Goal: Information Seeking & Learning: Learn about a topic

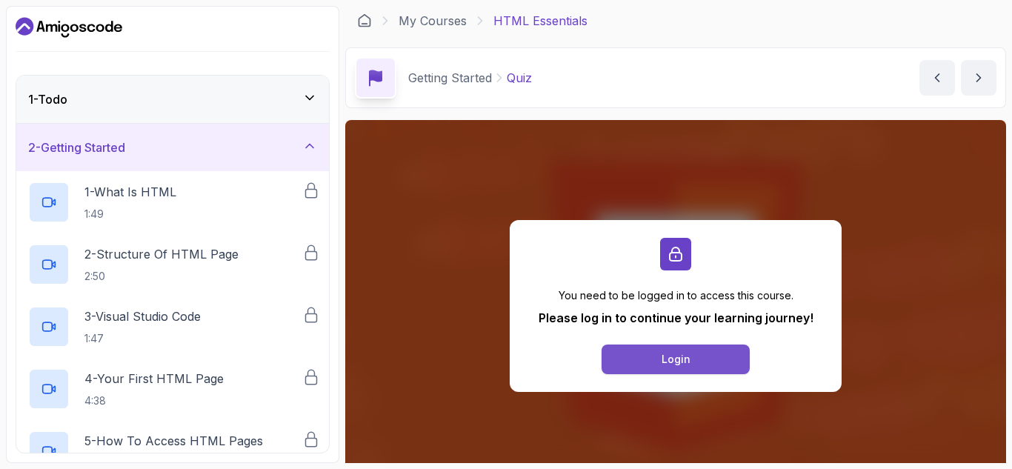
click at [691, 359] on button "Login" at bounding box center [676, 360] width 148 height 30
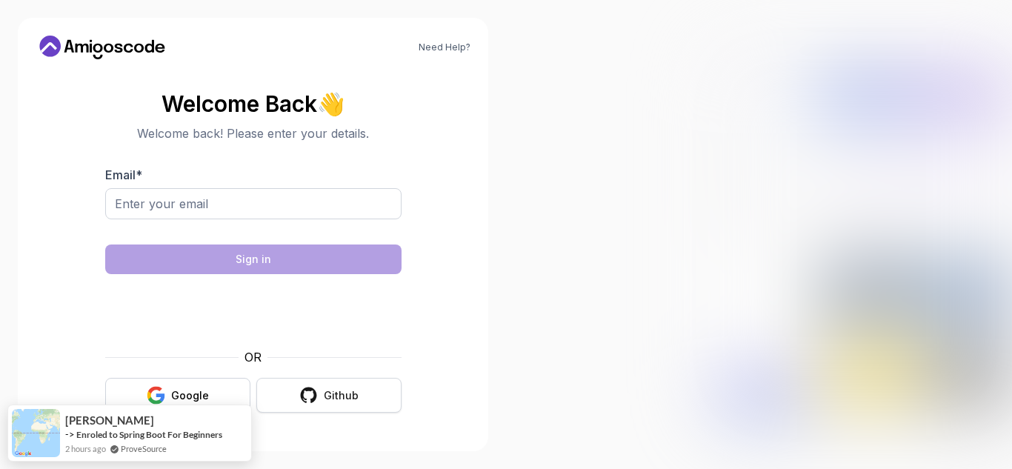
click at [323, 396] on button "Github" at bounding box center [328, 395] width 145 height 35
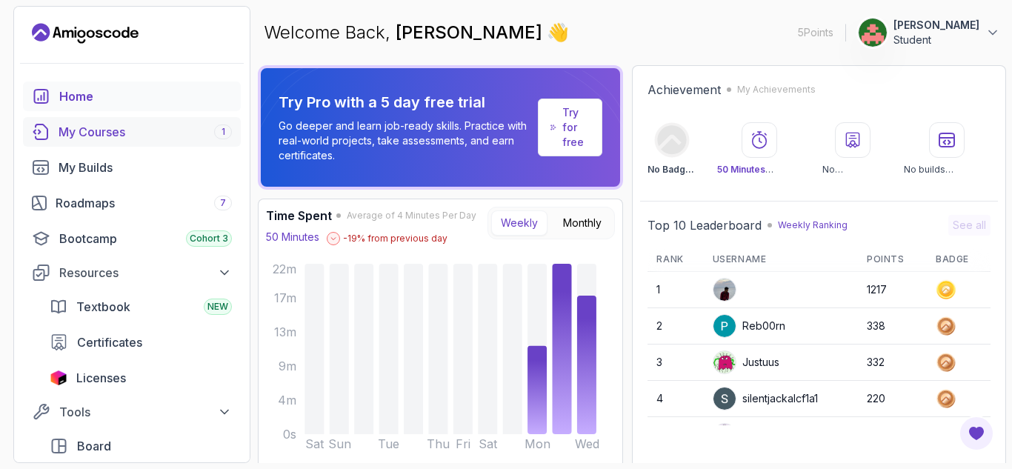
click at [116, 130] on div "My Courses 1" at bounding box center [145, 132] width 173 height 18
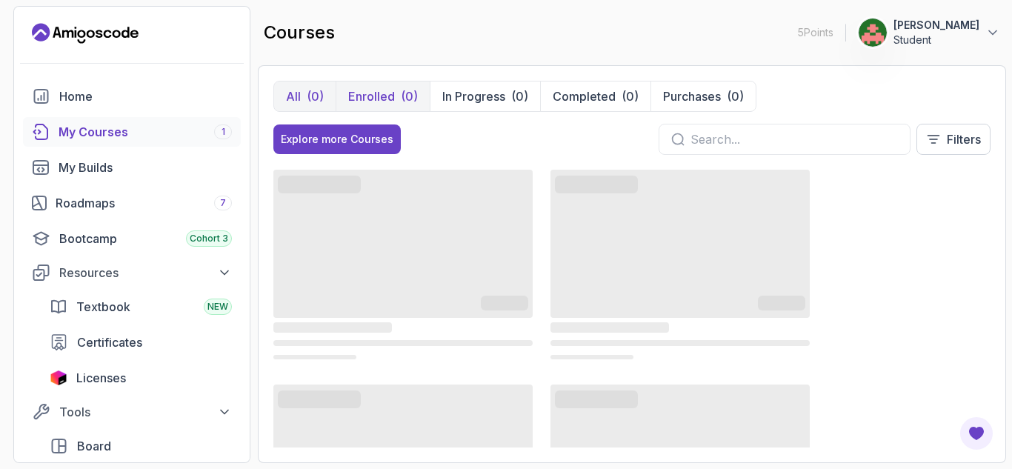
click at [398, 84] on button "Enrolled (0)" at bounding box center [383, 97] width 94 height 30
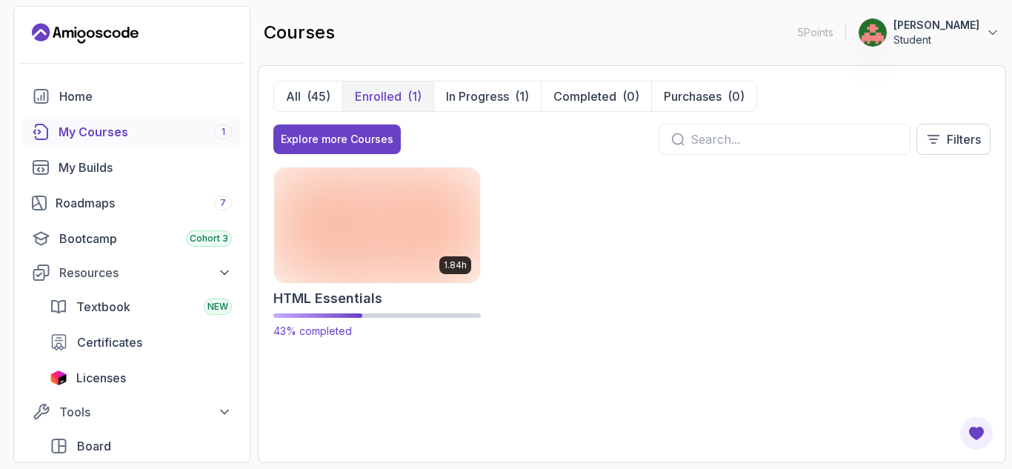
click at [454, 232] on img at bounding box center [377, 225] width 216 height 121
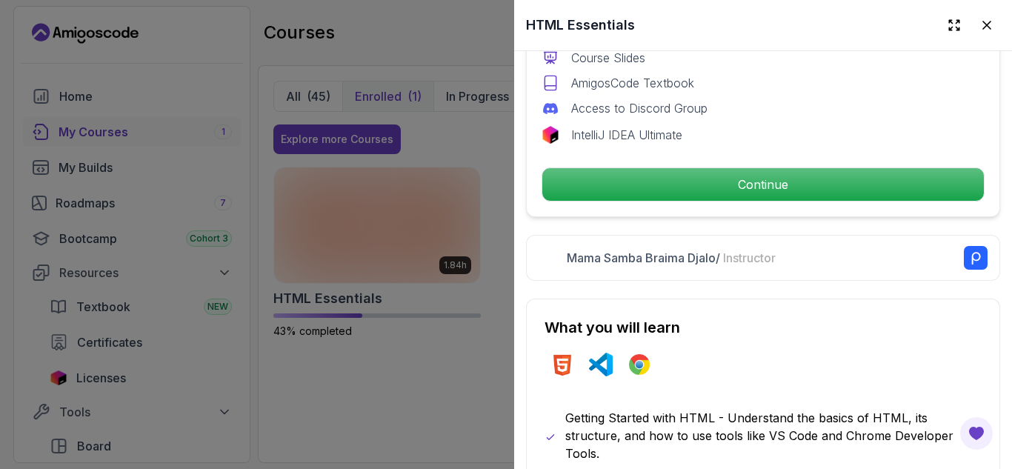
scroll to position [545, 0]
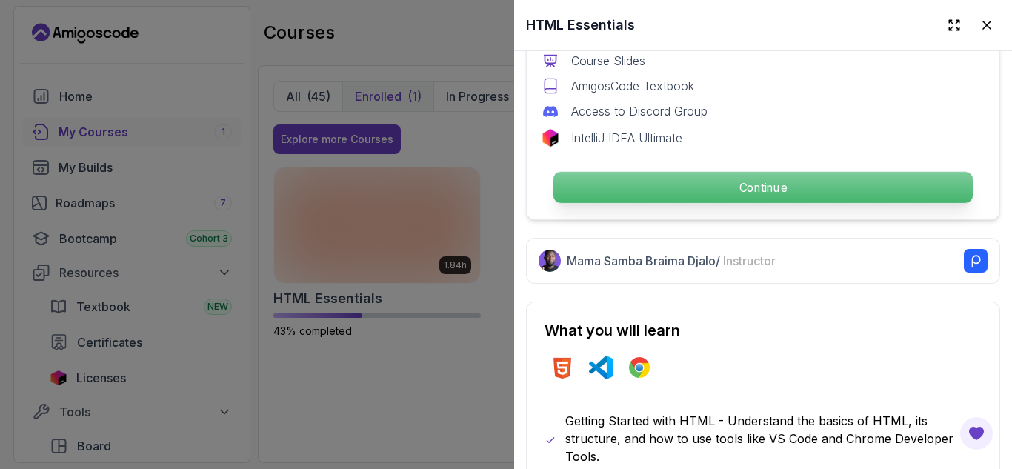
click at [808, 193] on p "Continue" at bounding box center [763, 187] width 419 height 31
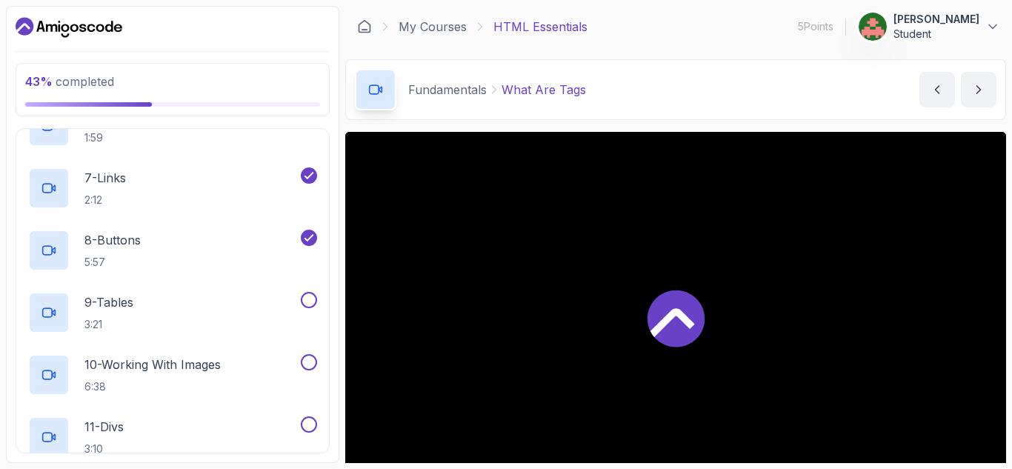
scroll to position [496, 0]
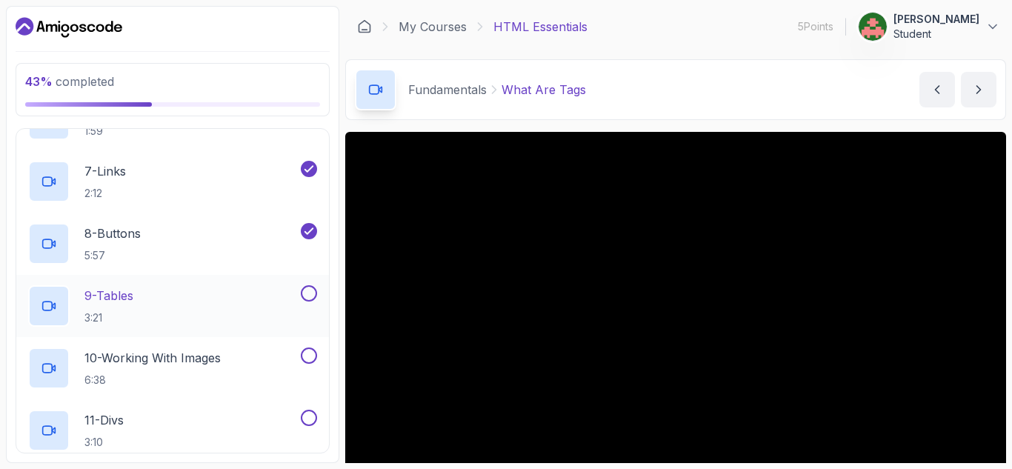
click at [130, 300] on p "9 - Tables" at bounding box center [108, 296] width 49 height 18
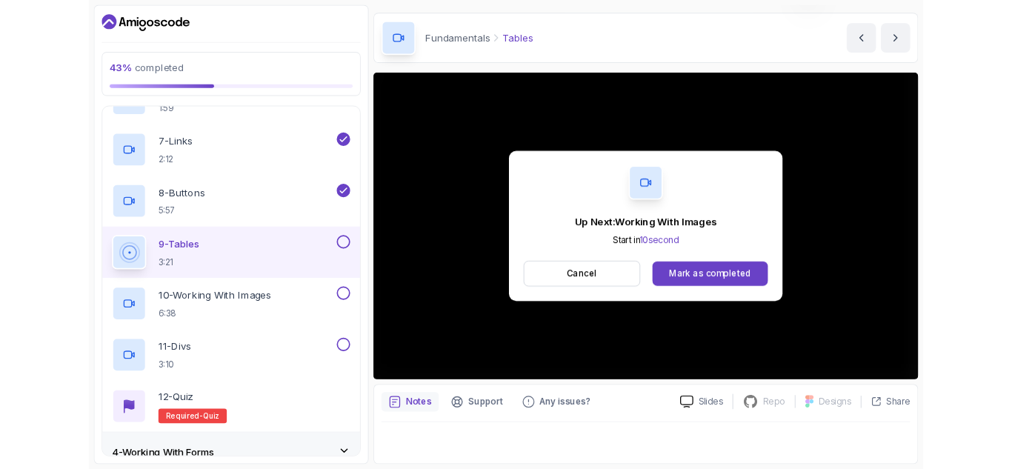
scroll to position [144, 0]
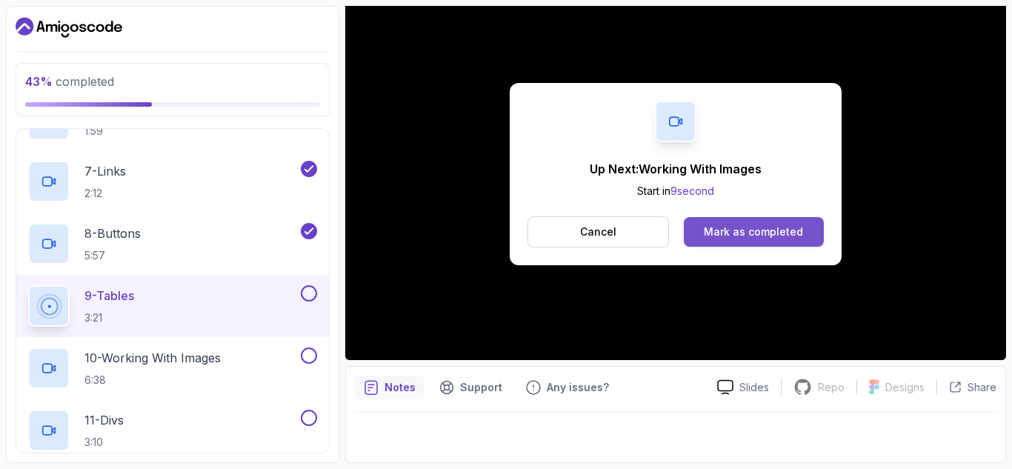
click at [731, 233] on div "Mark as completed" at bounding box center [753, 232] width 99 height 15
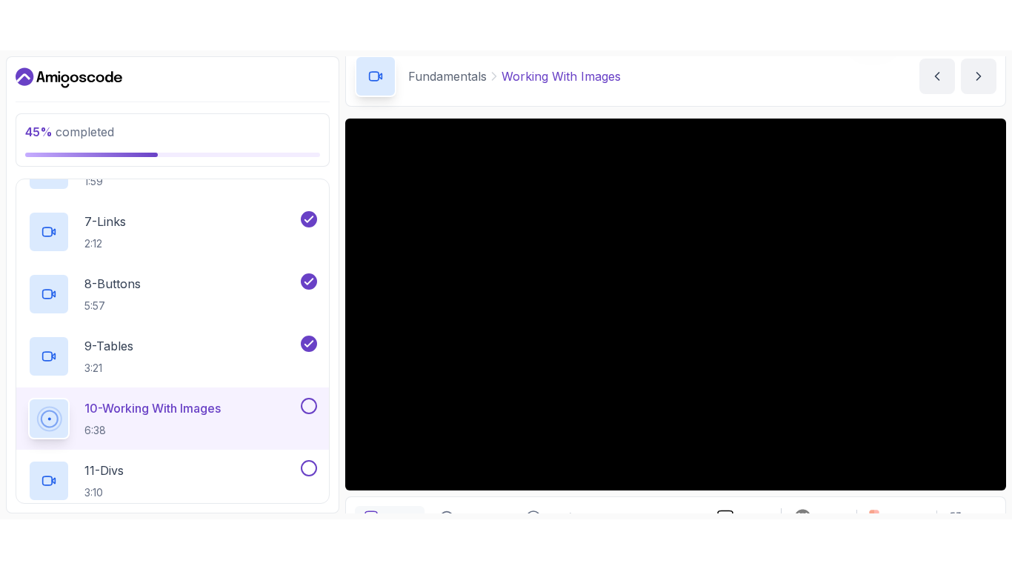
scroll to position [68, 0]
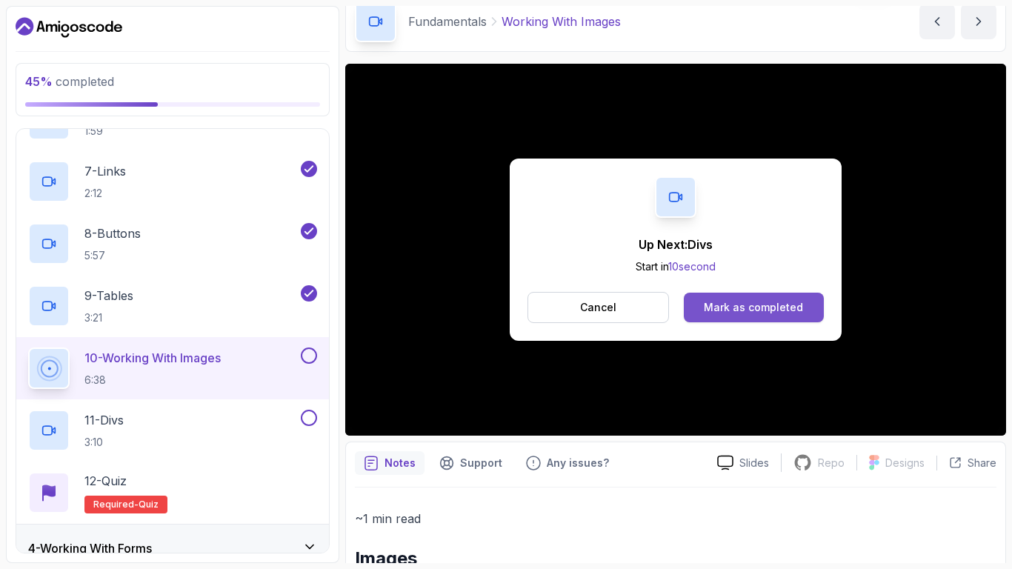
click at [707, 305] on div "Mark as completed" at bounding box center [753, 307] width 99 height 15
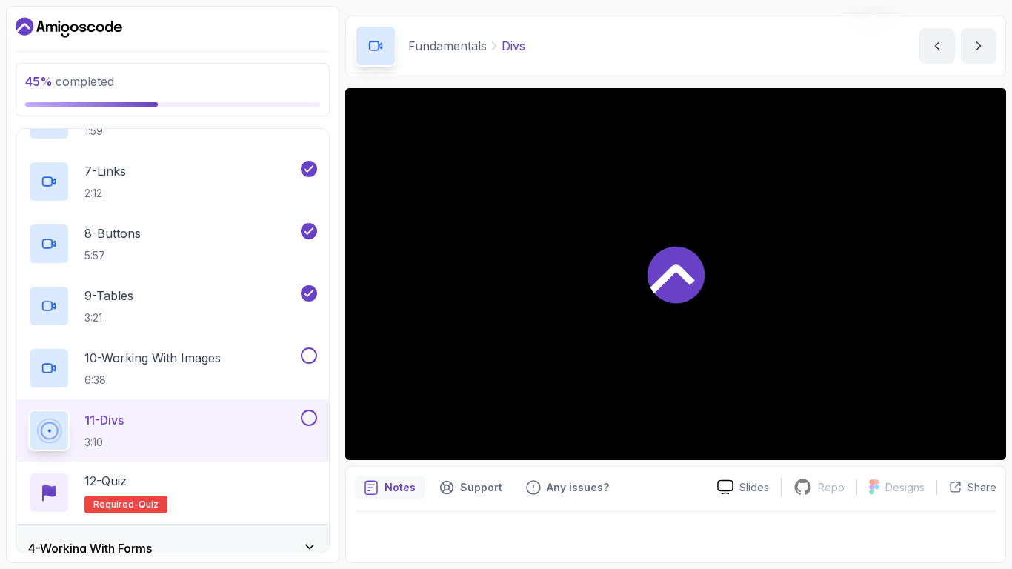
scroll to position [44, 0]
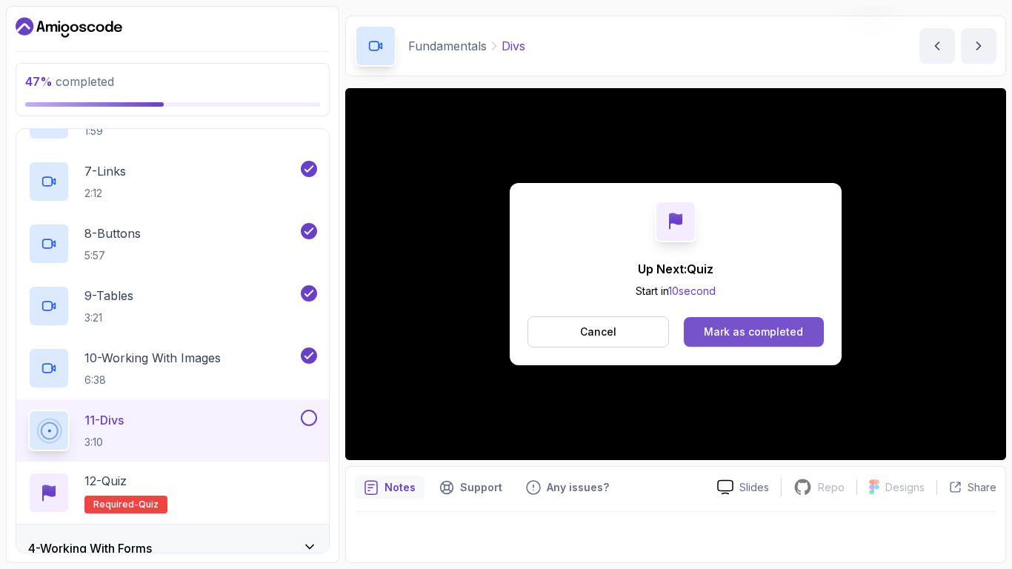
click at [794, 328] on div "Mark as completed" at bounding box center [753, 332] width 99 height 15
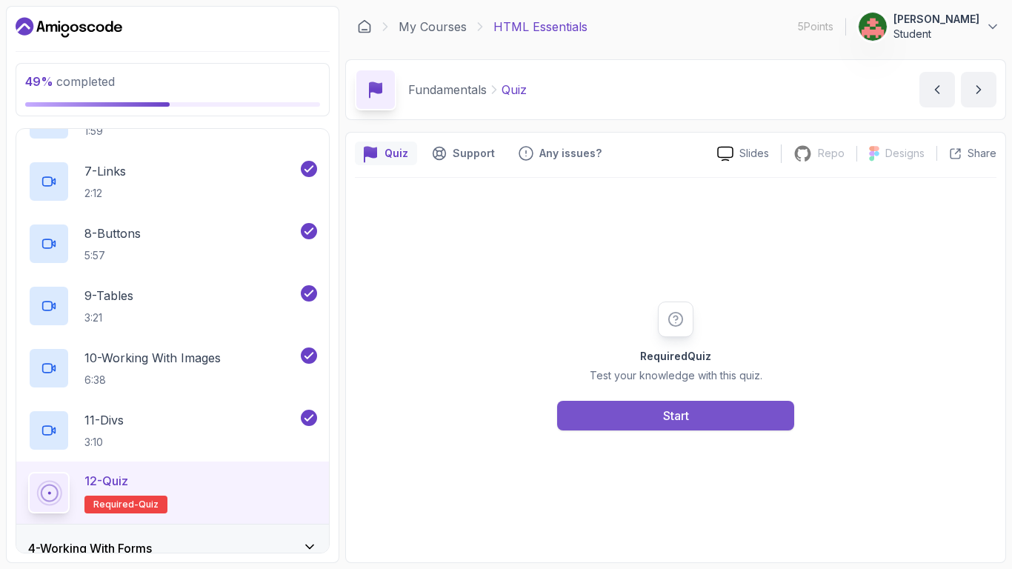
click at [634, 418] on button "Start" at bounding box center [675, 416] width 237 height 30
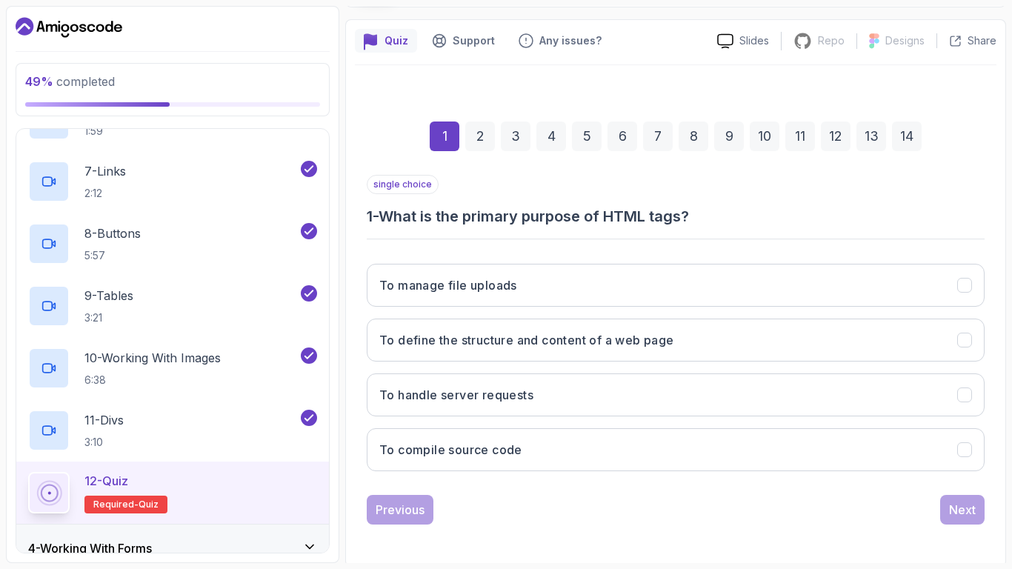
scroll to position [116, 0]
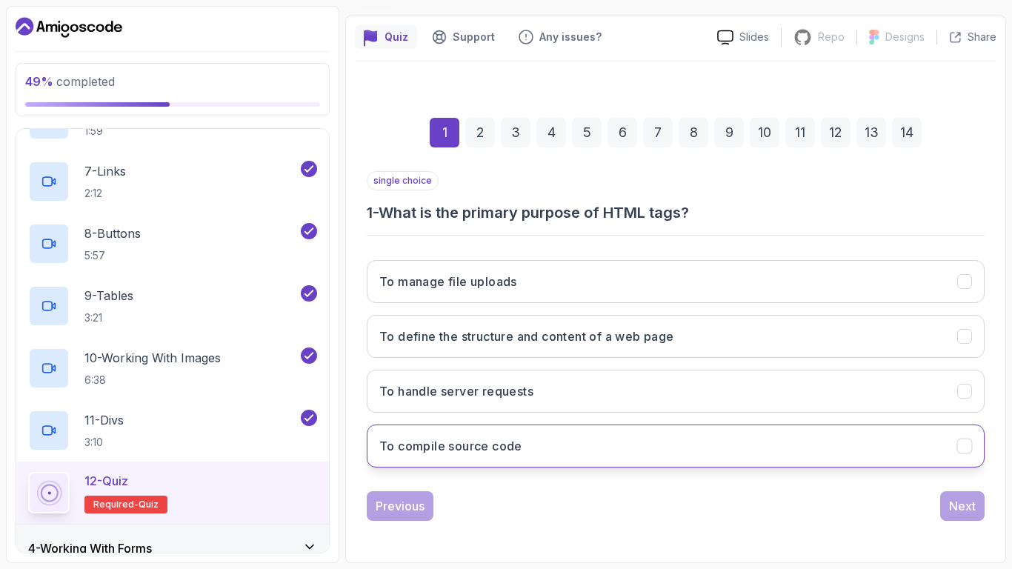
click at [607, 439] on button "To compile source code" at bounding box center [676, 446] width 618 height 43
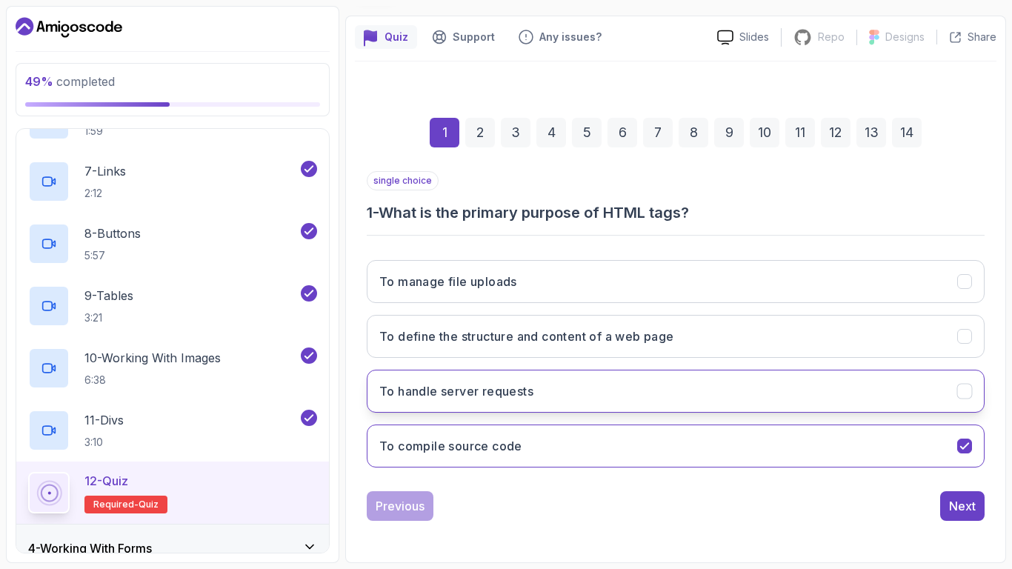
click at [883, 406] on button "To handle server requests" at bounding box center [676, 391] width 618 height 43
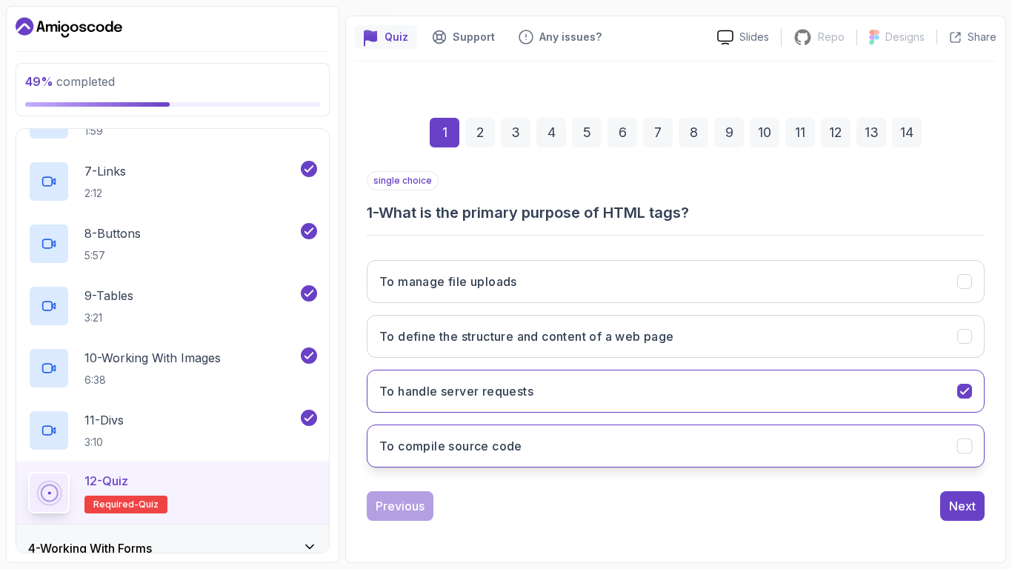
click at [882, 439] on button "To compile source code" at bounding box center [676, 446] width 618 height 43
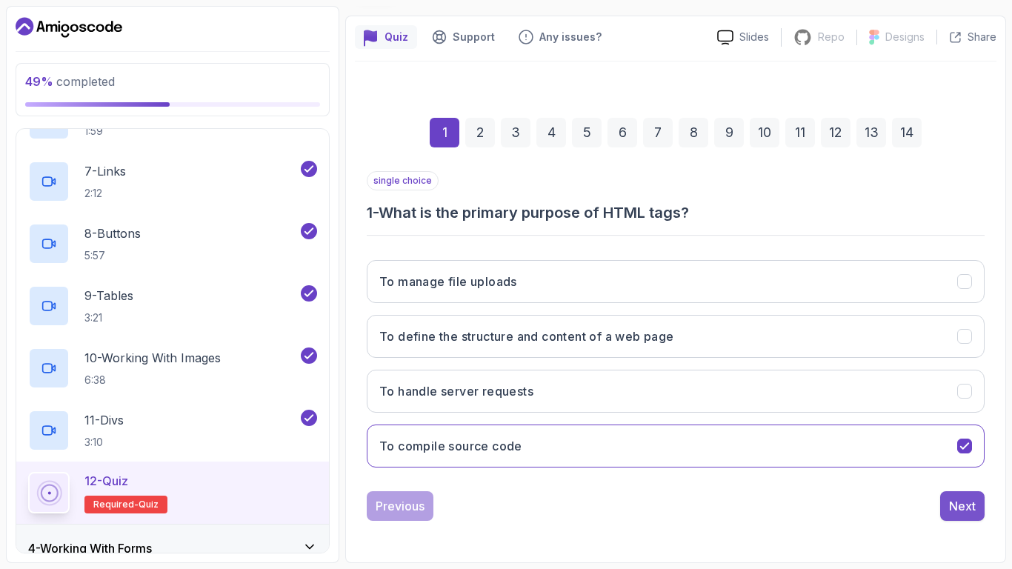
click at [975, 468] on div "Next" at bounding box center [962, 506] width 27 height 18
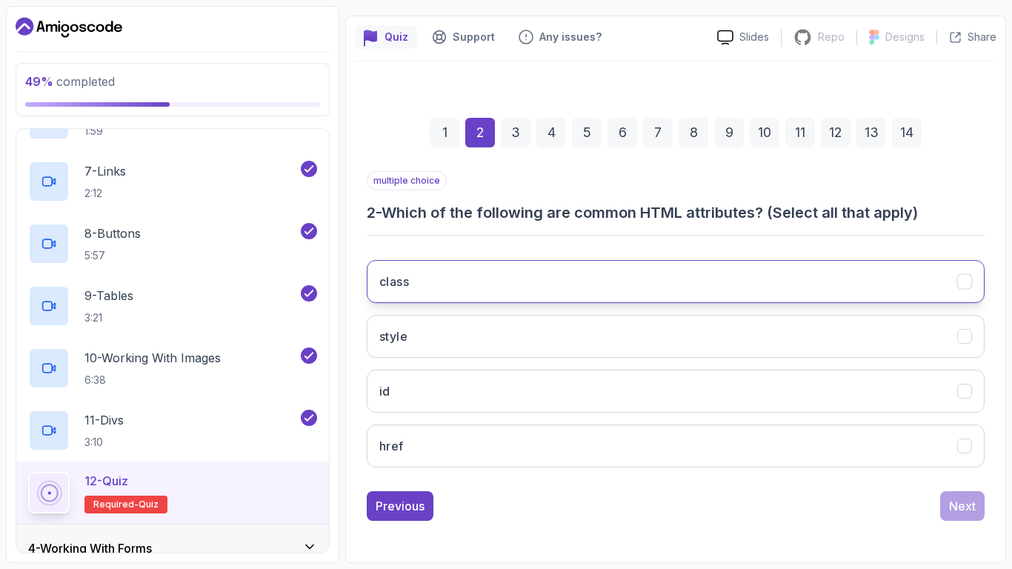
click at [618, 300] on button "class" at bounding box center [676, 281] width 618 height 43
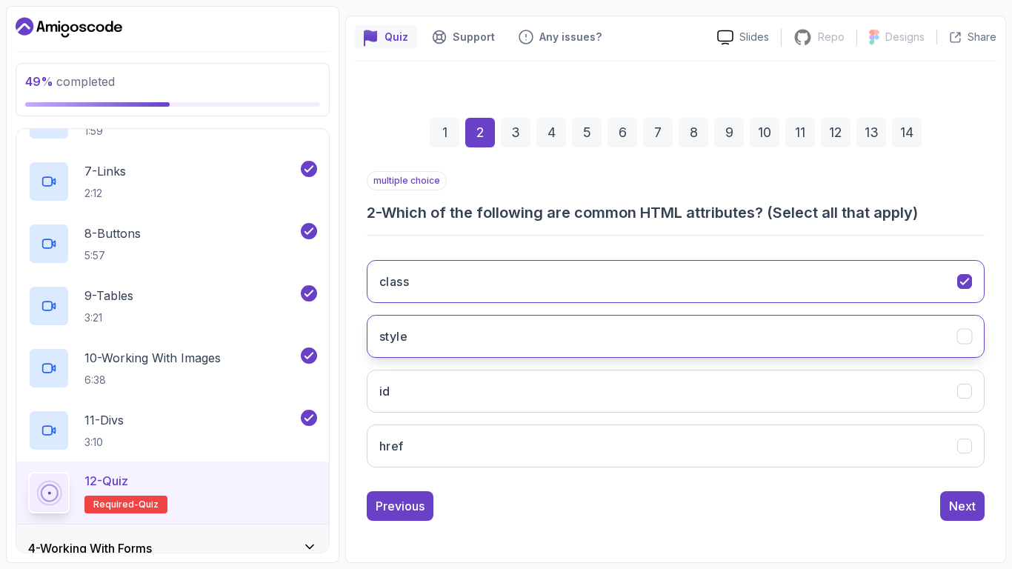
click at [624, 328] on button "style" at bounding box center [676, 336] width 618 height 43
click at [623, 327] on button "style" at bounding box center [676, 336] width 618 height 43
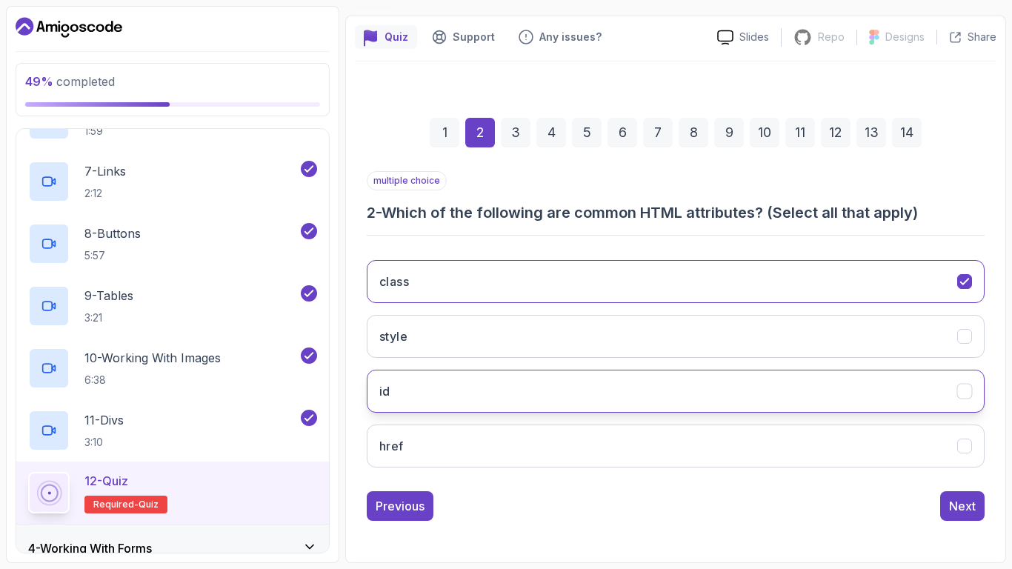
click at [634, 378] on button "id" at bounding box center [676, 391] width 618 height 43
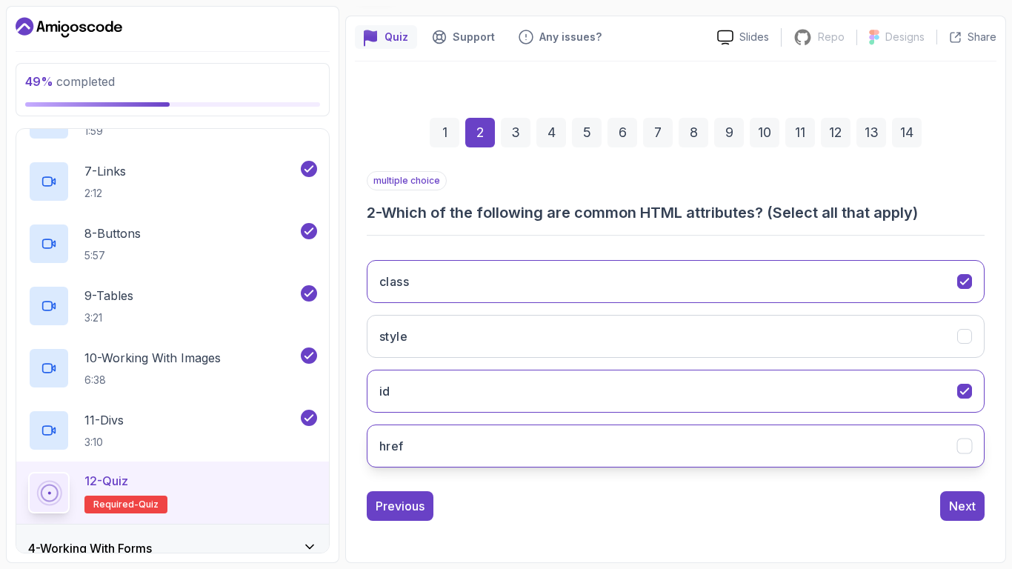
click at [631, 433] on button "href" at bounding box center [676, 446] width 618 height 43
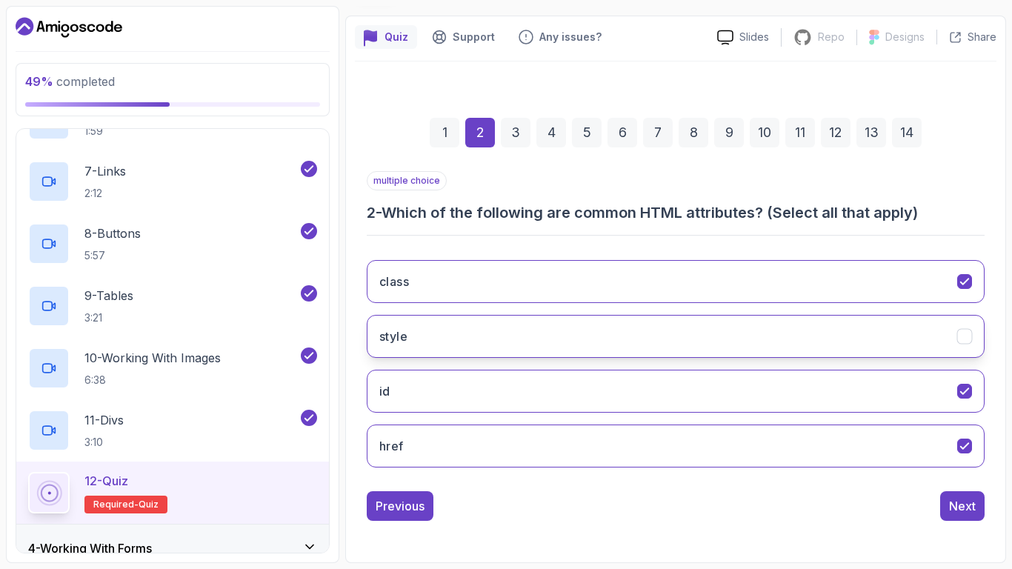
click at [886, 353] on button "style" at bounding box center [676, 336] width 618 height 43
click at [912, 324] on button "style" at bounding box center [676, 336] width 618 height 43
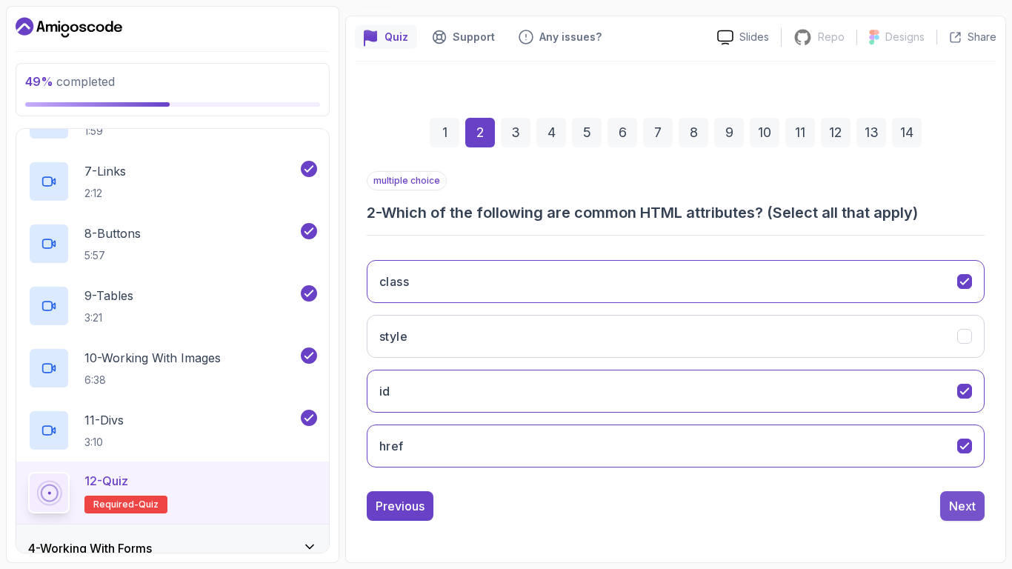
click at [969, 468] on button "Next" at bounding box center [962, 506] width 44 height 30
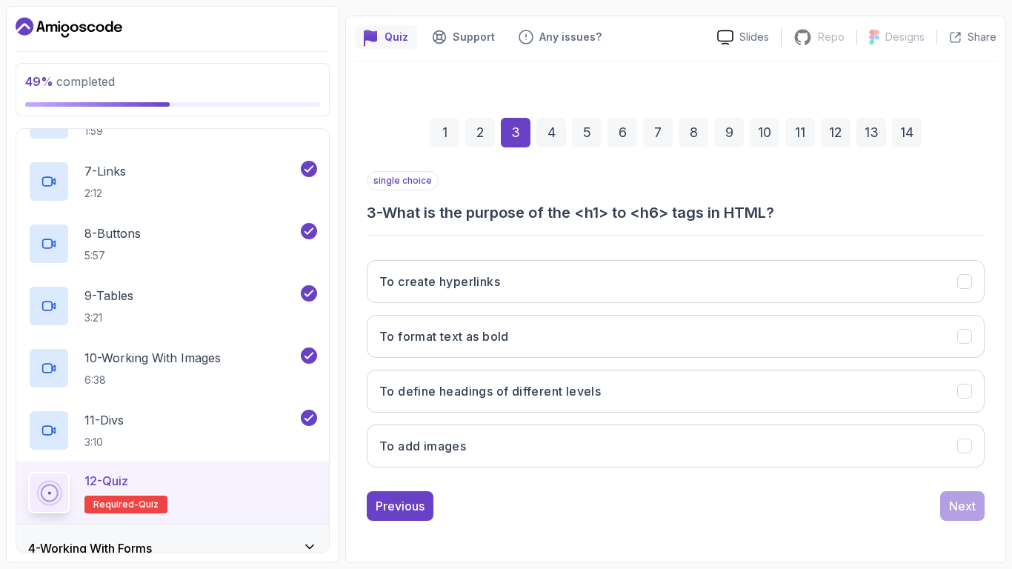
click at [603, 421] on div "To create hyperlinks To format text as bold To define headings of different lev…" at bounding box center [676, 363] width 618 height 231
click at [589, 411] on button "To define headings of different levels" at bounding box center [676, 391] width 618 height 43
click at [949, 468] on div "Next" at bounding box center [962, 506] width 27 height 18
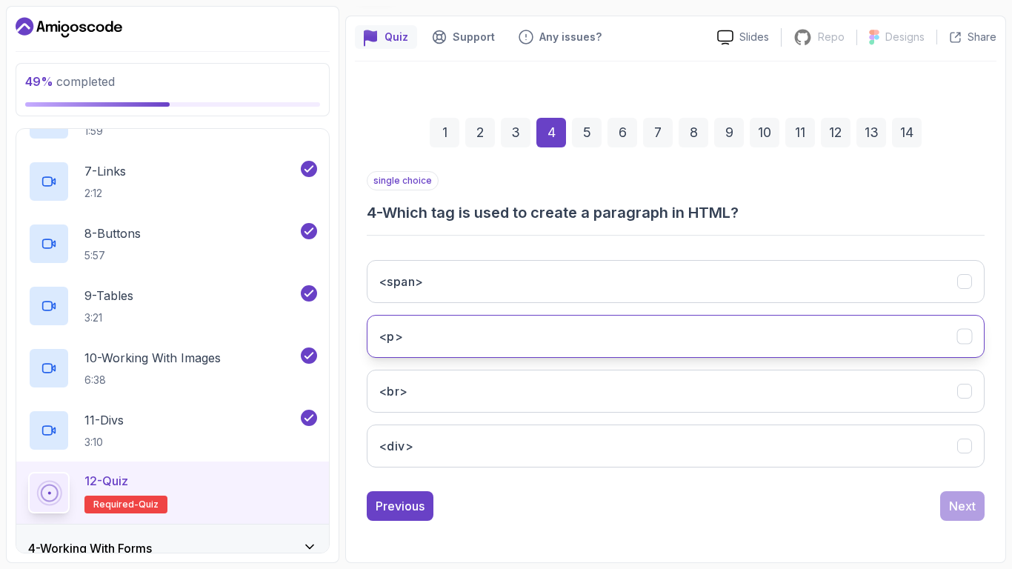
click at [593, 345] on button "<p>" at bounding box center [676, 336] width 618 height 43
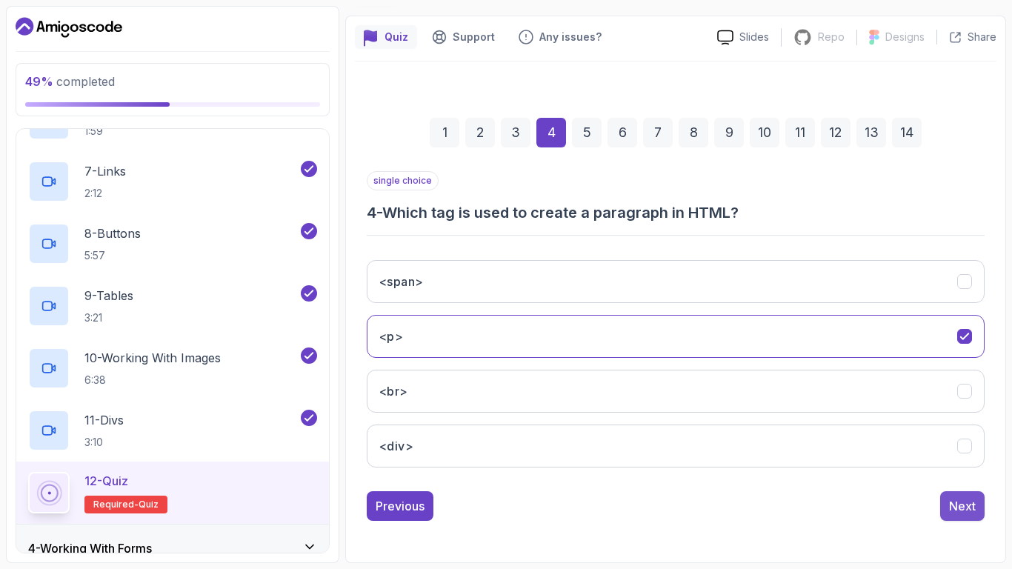
click at [950, 468] on div "Next" at bounding box center [962, 506] width 27 height 18
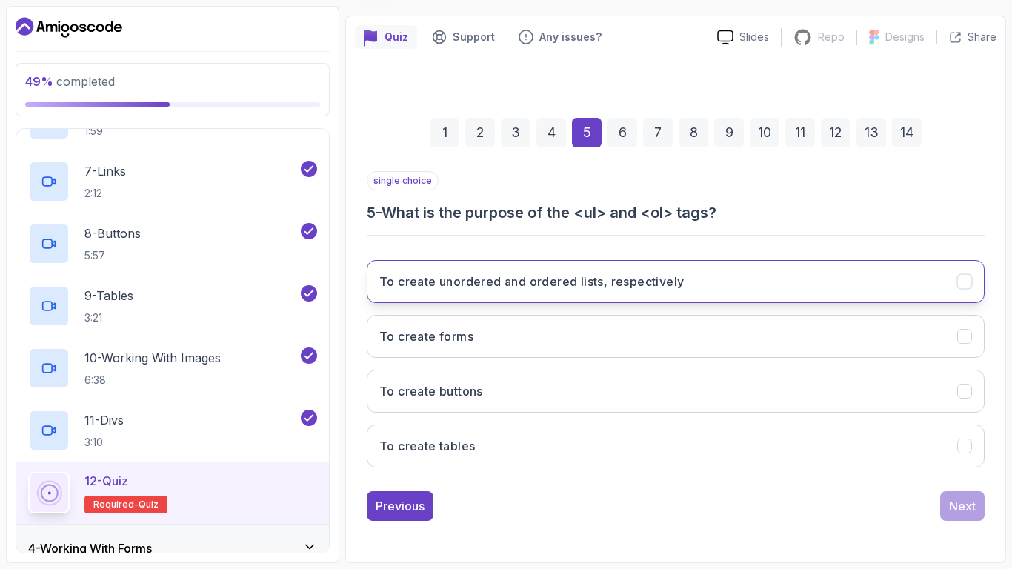
click at [612, 293] on button "To create unordered and ordered lists, respectively" at bounding box center [676, 281] width 618 height 43
click at [960, 468] on div "Next" at bounding box center [962, 506] width 27 height 18
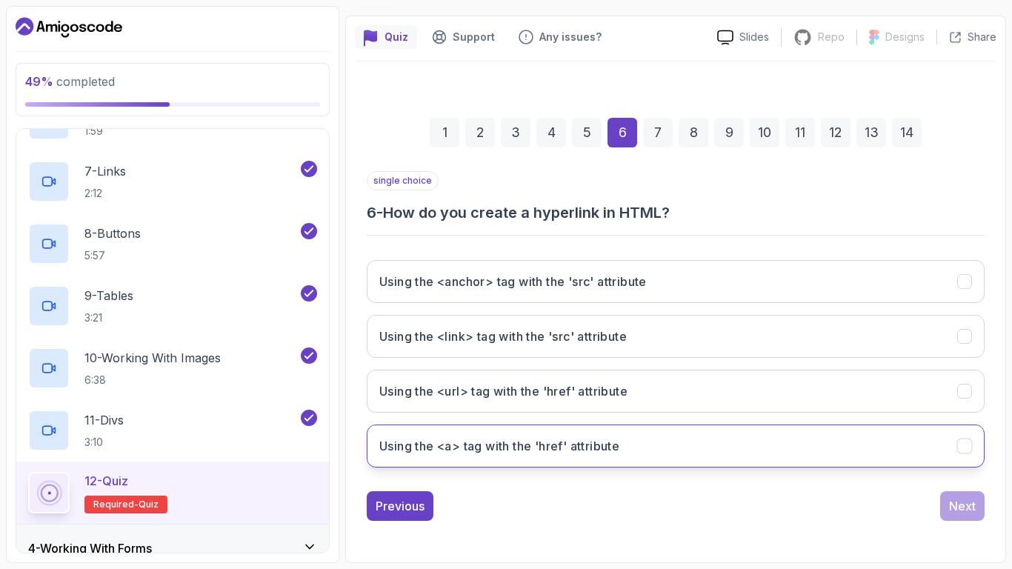
click at [651, 459] on button "Using the <a> tag with the 'href' attribute" at bounding box center [676, 446] width 618 height 43
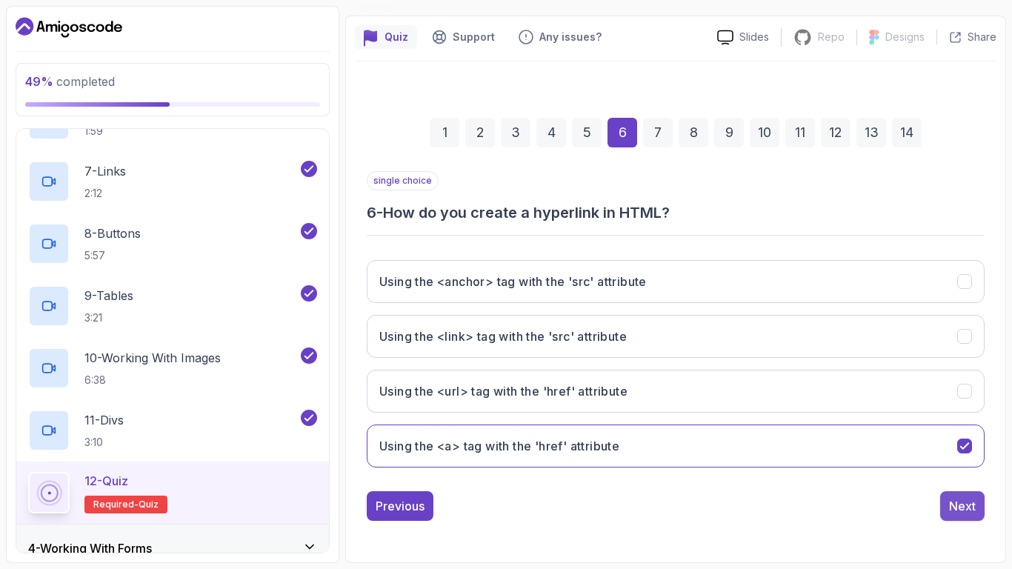
click at [955, 468] on div "Next" at bounding box center [962, 506] width 27 height 18
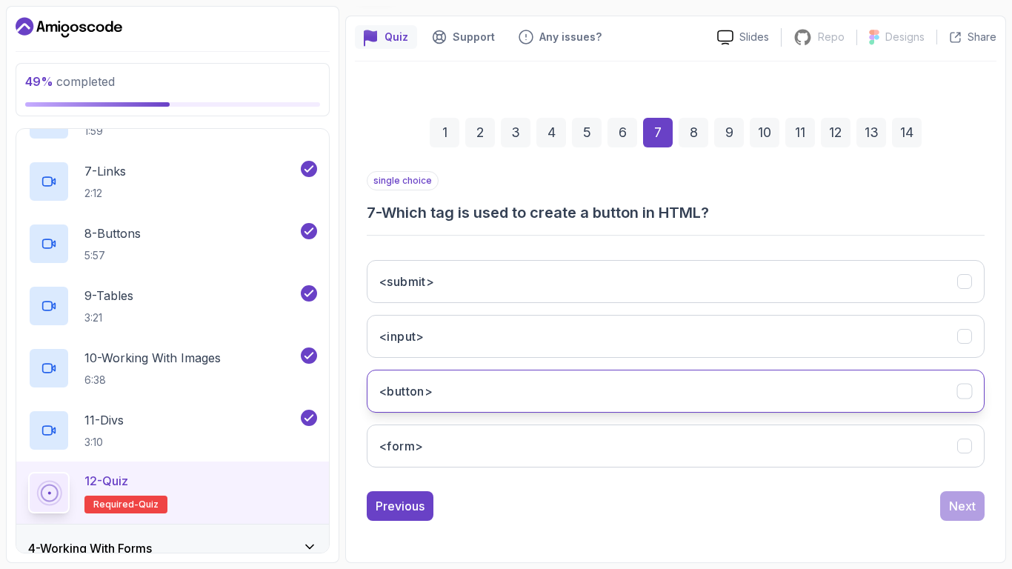
click at [746, 407] on button "<button>" at bounding box center [676, 391] width 618 height 43
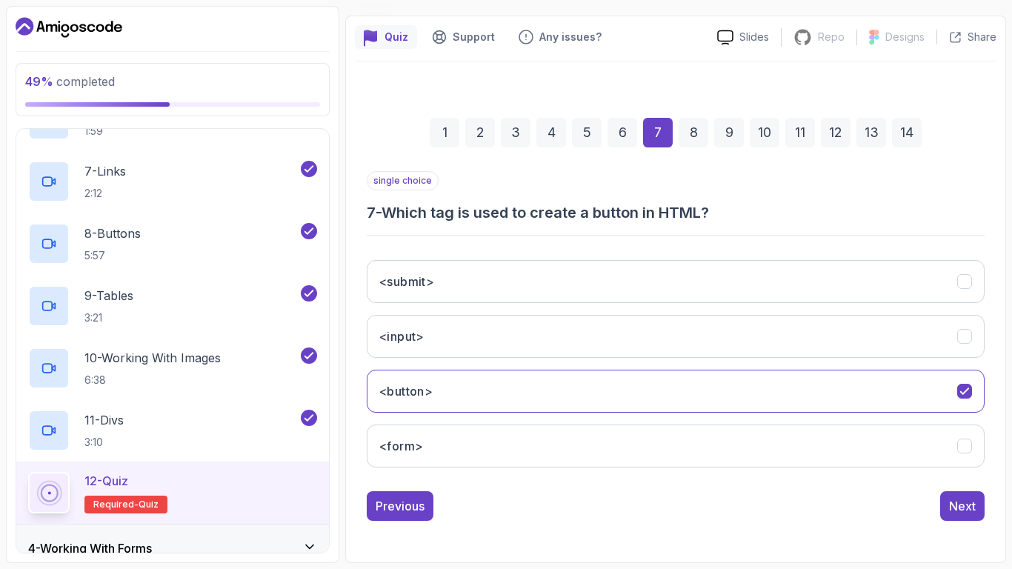
click at [963, 468] on div "single choice 7 - Which tag is used to create a button in HTML? <submit> <input…" at bounding box center [676, 346] width 618 height 350
click at [963, 468] on div "Next" at bounding box center [962, 506] width 27 height 18
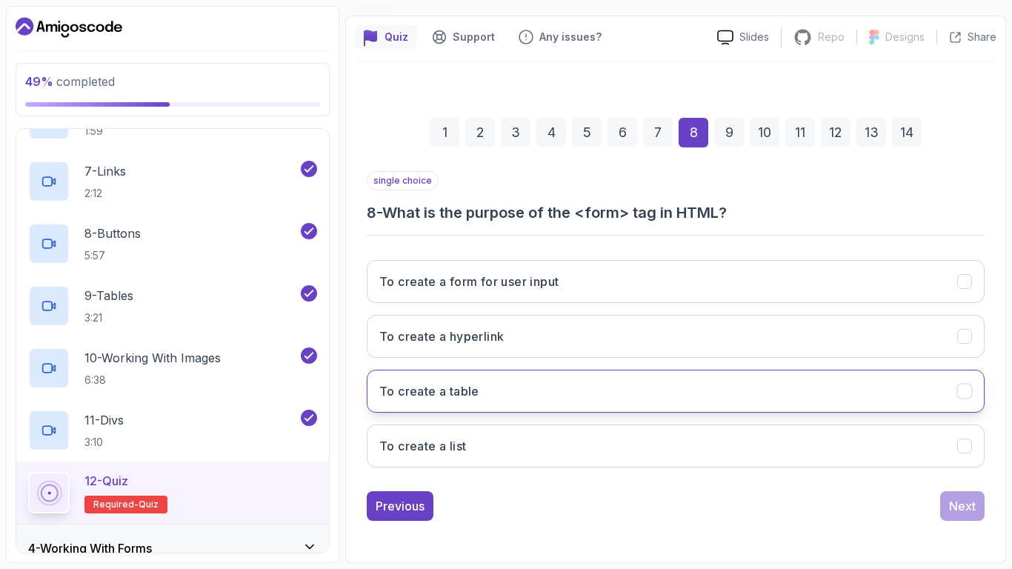
click at [778, 405] on button "To create a table" at bounding box center [676, 391] width 618 height 43
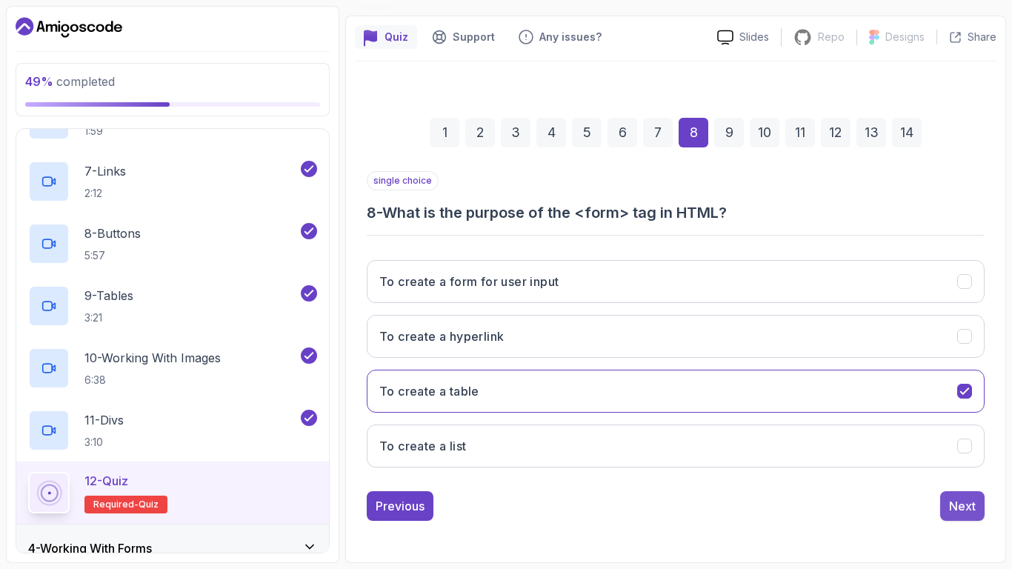
click at [969, 468] on div "Next" at bounding box center [962, 506] width 27 height 18
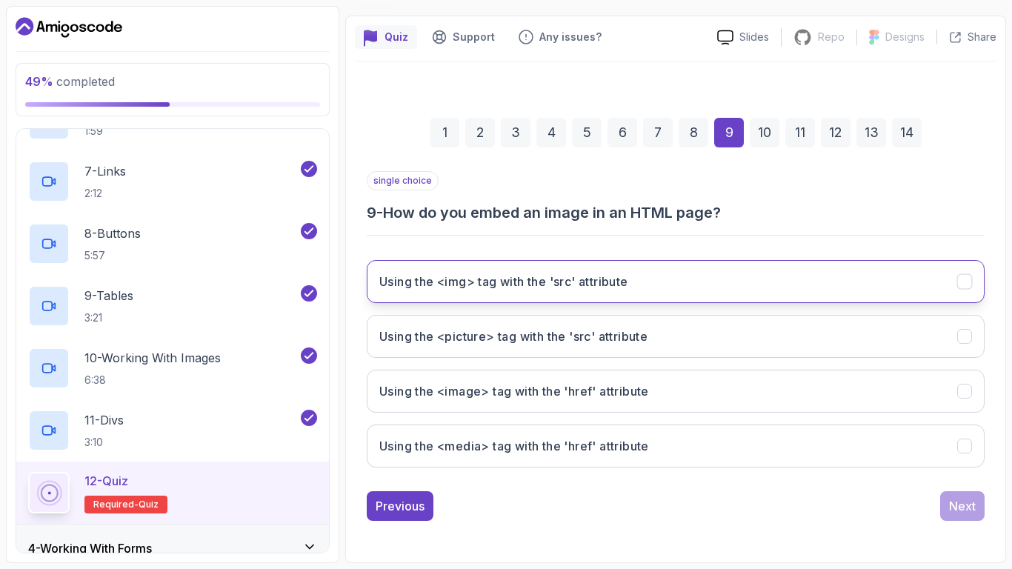
click at [706, 291] on button "Using the <img> tag with the 'src' attribute" at bounding box center [676, 281] width 618 height 43
click at [952, 468] on div "Next" at bounding box center [962, 506] width 27 height 18
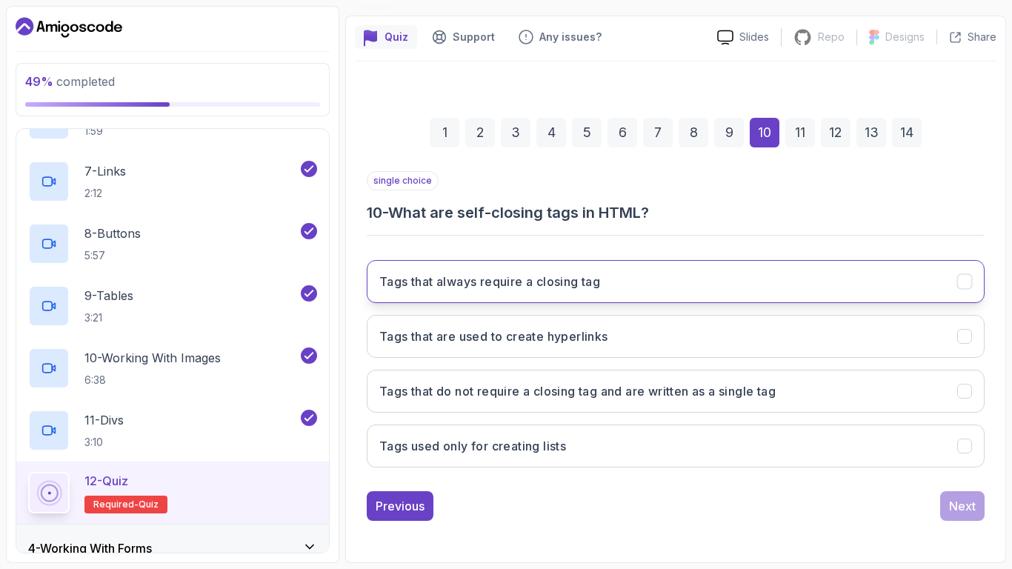
click at [657, 299] on button "Tags that always require a closing tag" at bounding box center [676, 281] width 618 height 43
click at [986, 468] on div "1 2 3 4 5 6 7 8 9 10 11 12 13 14 single choice 10 - What are self-closing tags …" at bounding box center [676, 307] width 642 height 451
click at [972, 468] on div "Next" at bounding box center [962, 506] width 27 height 18
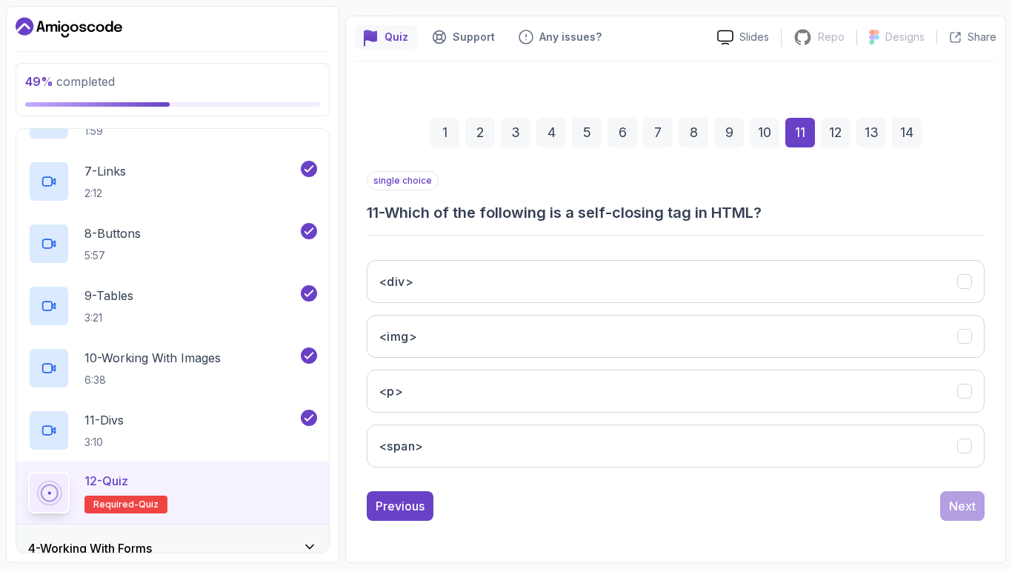
click at [731, 414] on div "<div> <img> <p> <span>" at bounding box center [676, 363] width 618 height 231
click at [754, 391] on button "<p>" at bounding box center [676, 391] width 618 height 43
click at [957, 468] on div "Next" at bounding box center [962, 506] width 27 height 18
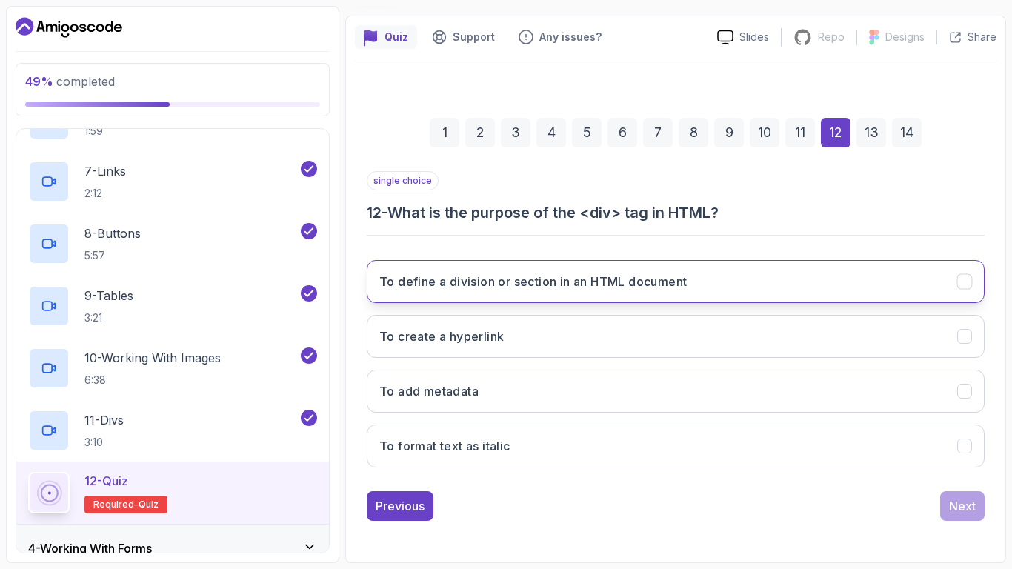
click at [658, 300] on button "To define a division or section in an HTML document" at bounding box center [676, 281] width 618 height 43
click at [949, 468] on div "Next" at bounding box center [962, 506] width 27 height 18
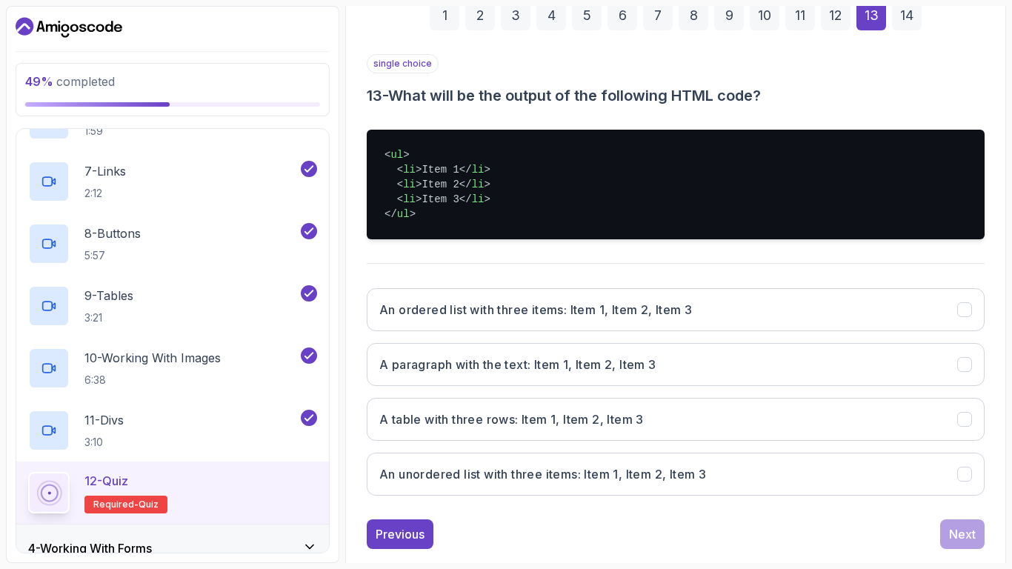
scroll to position [236, 0]
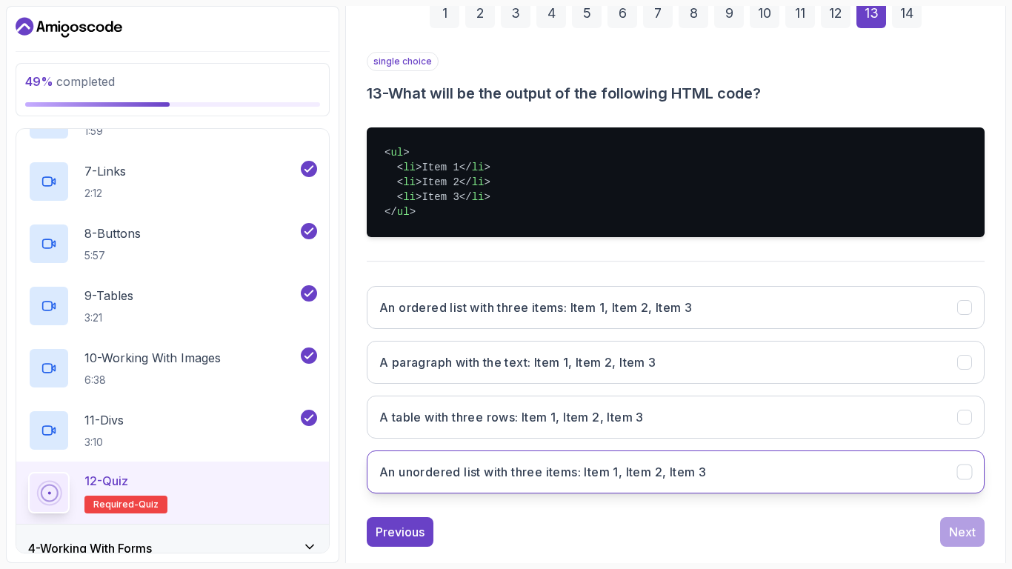
click at [660, 468] on h3 "An unordered list with three items: Item 1, Item 2, Item 3" at bounding box center [542, 472] width 327 height 18
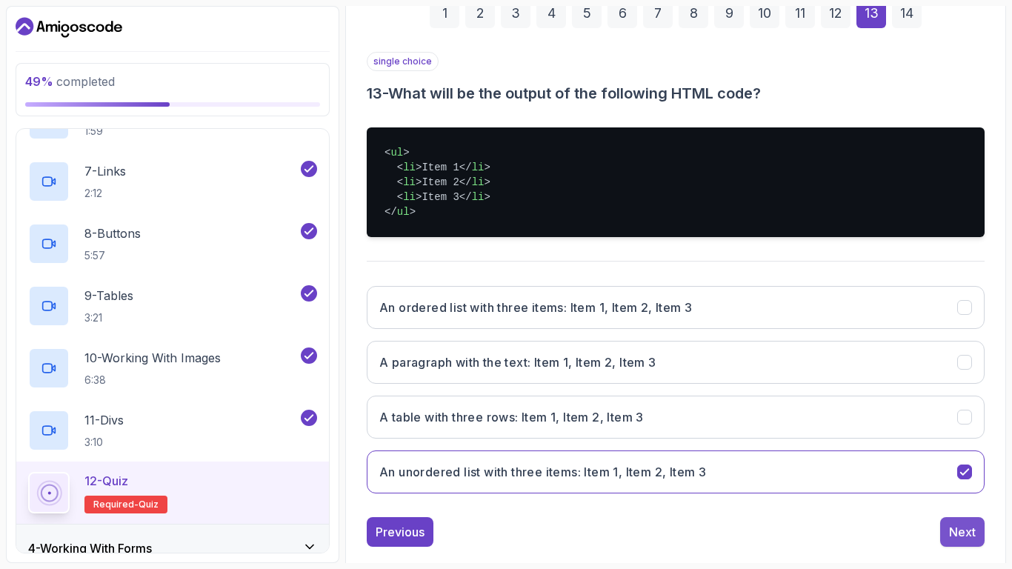
click at [974, 468] on div "Next" at bounding box center [962, 532] width 27 height 18
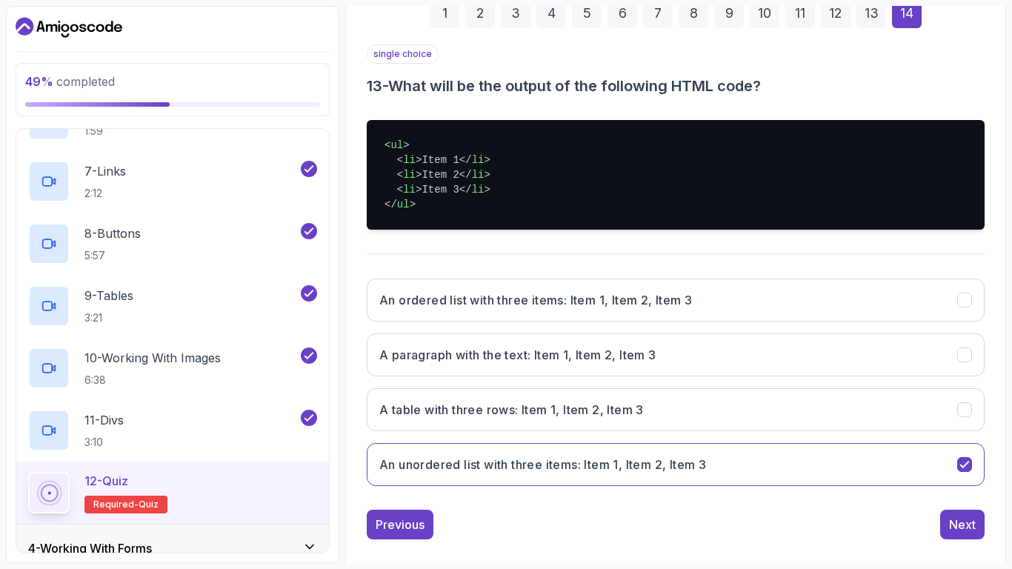
scroll to position [202, 0]
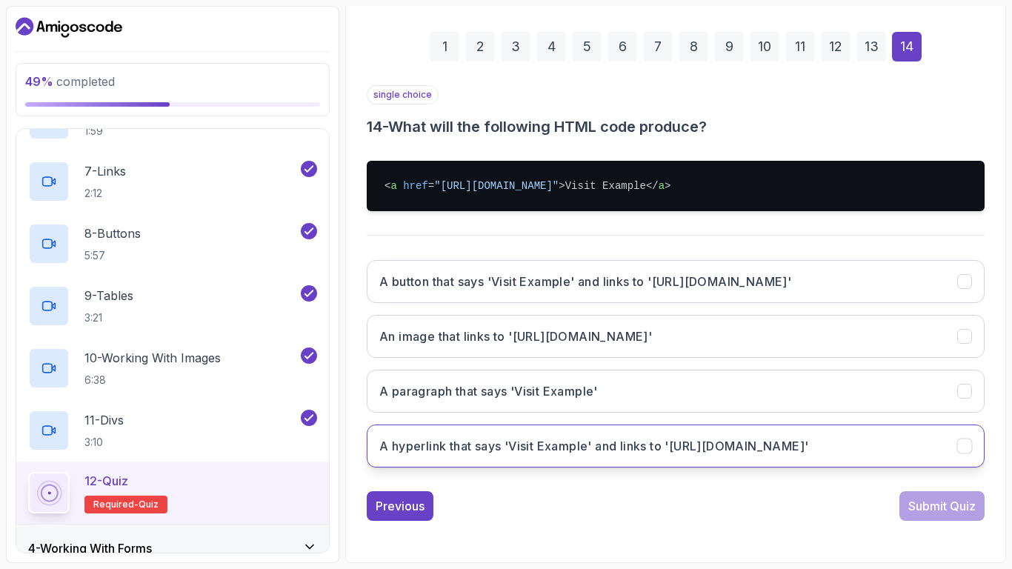
click at [705, 448] on h3 "A hyperlink that says 'Visit Example' and links to 'https://example.com'" at bounding box center [593, 446] width 429 height 18
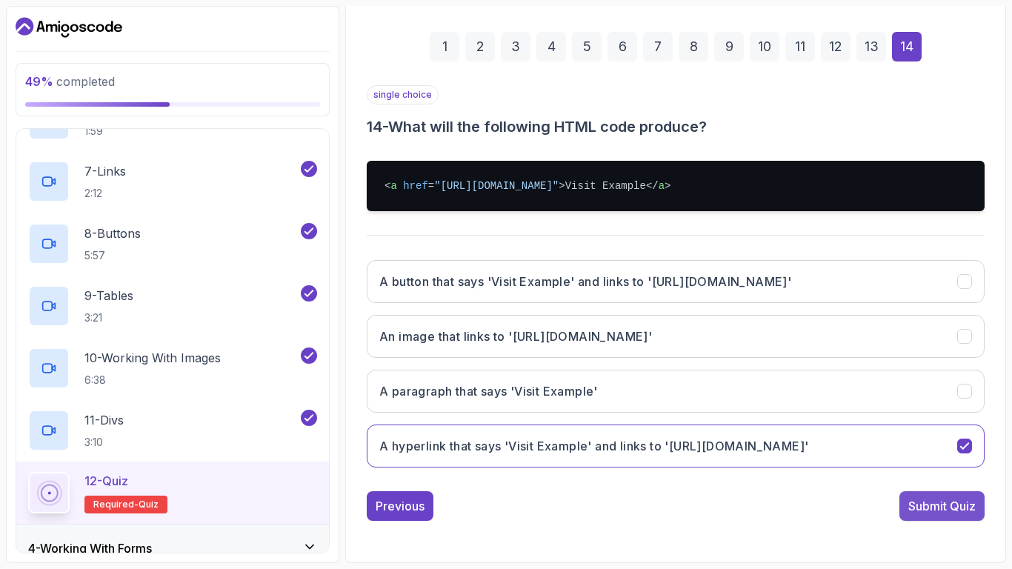
click at [922, 468] on div "Submit Quiz" at bounding box center [942, 506] width 67 height 18
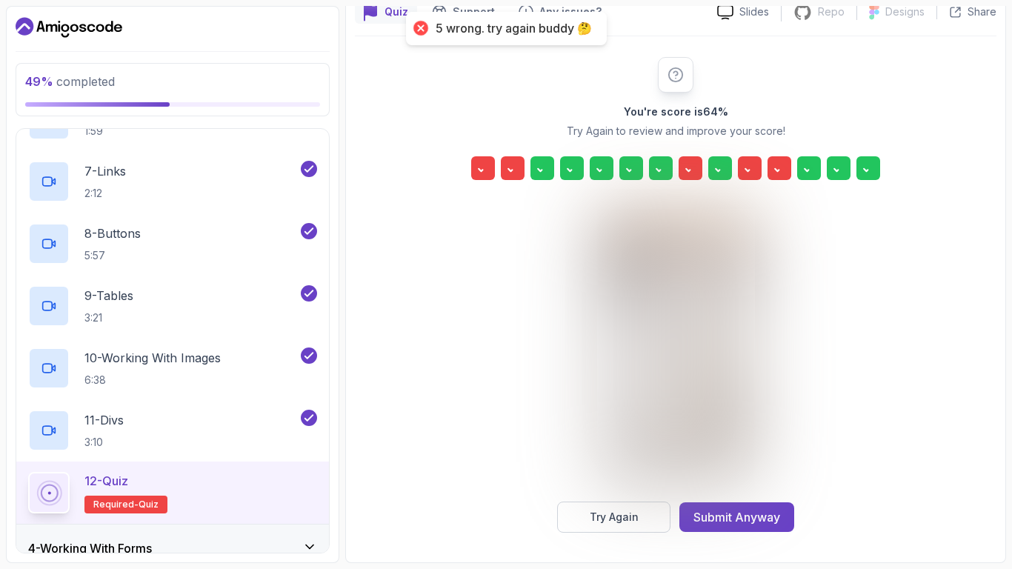
scroll to position [142, 0]
click at [477, 164] on icon at bounding box center [483, 168] width 15 height 15
click at [488, 170] on icon at bounding box center [483, 168] width 15 height 15
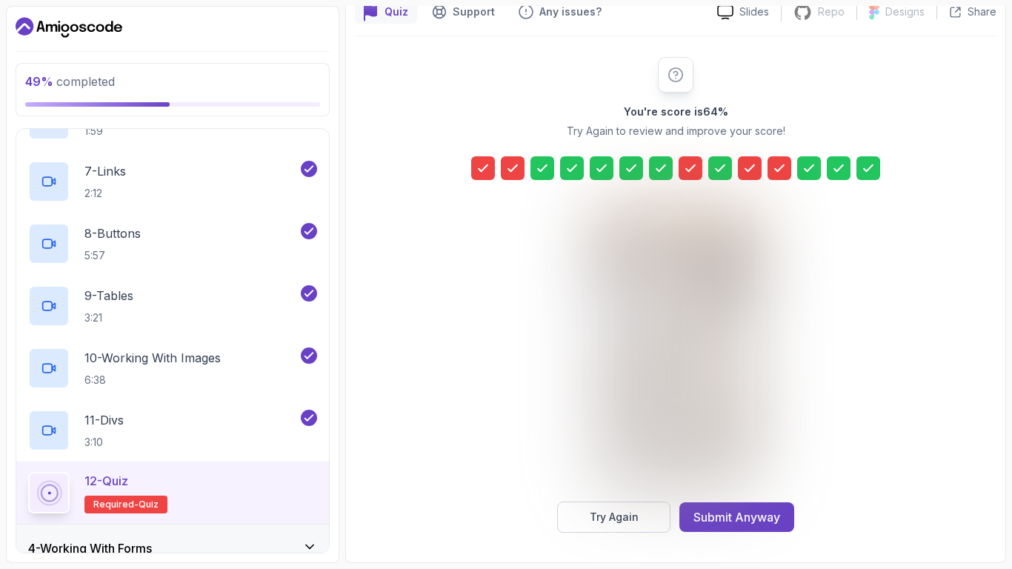
click at [485, 158] on div at bounding box center [483, 168] width 24 height 24
click at [634, 468] on div "Try Again" at bounding box center [614, 517] width 49 height 15
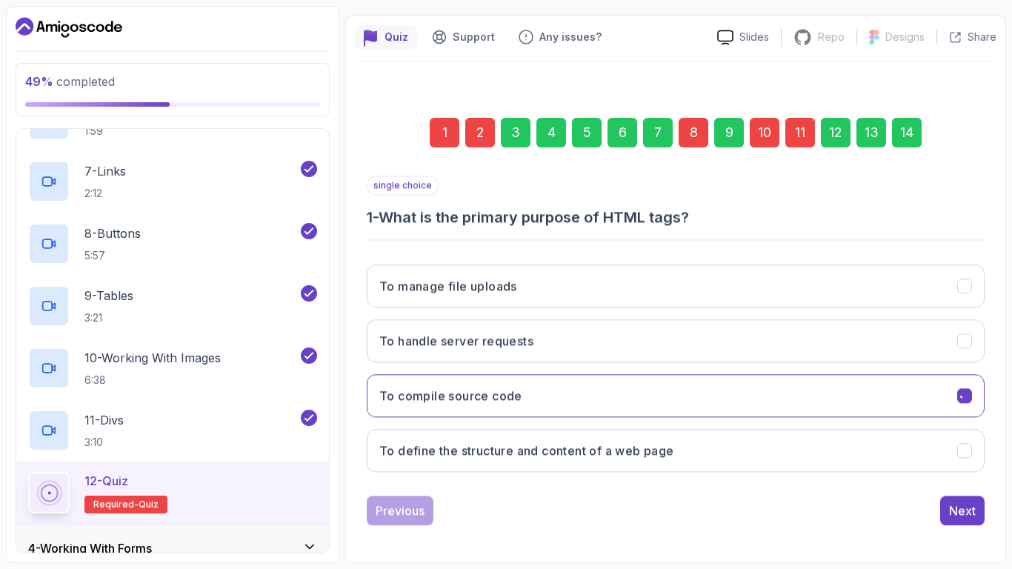
scroll to position [116, 0]
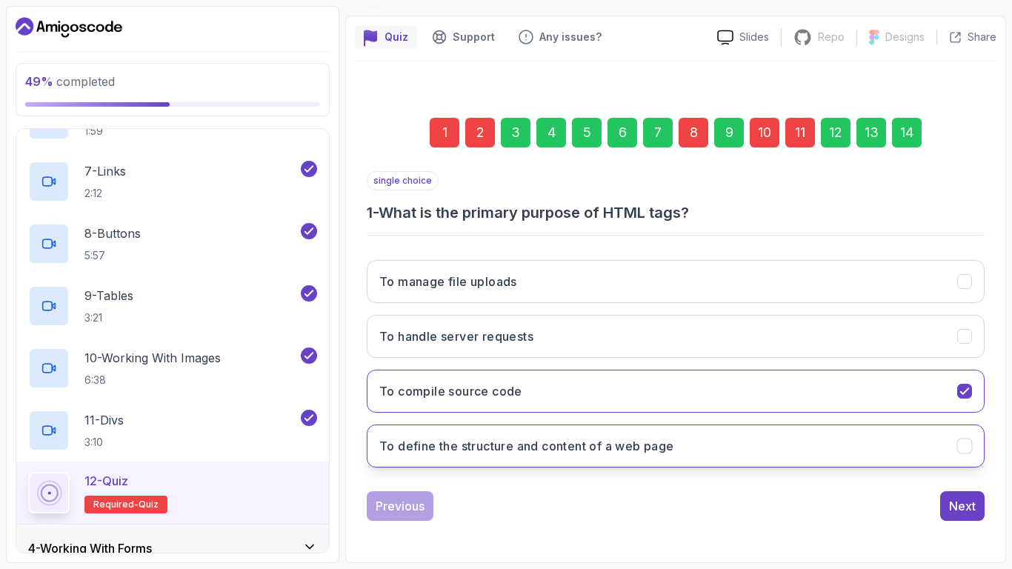
click at [571, 457] on button "To define the structure and content of a web page" at bounding box center [676, 446] width 618 height 43
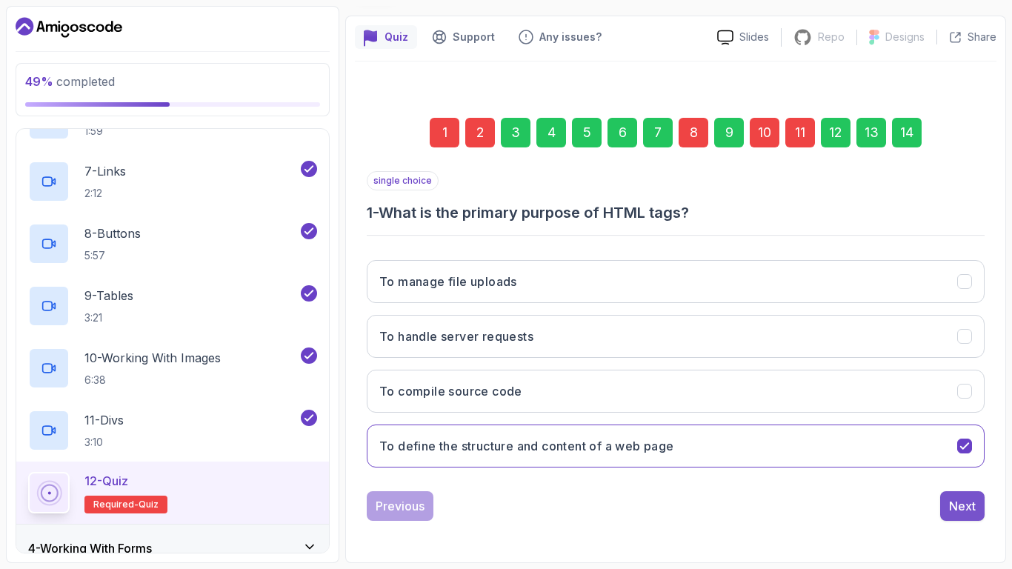
click at [967, 468] on div "Next" at bounding box center [962, 506] width 27 height 18
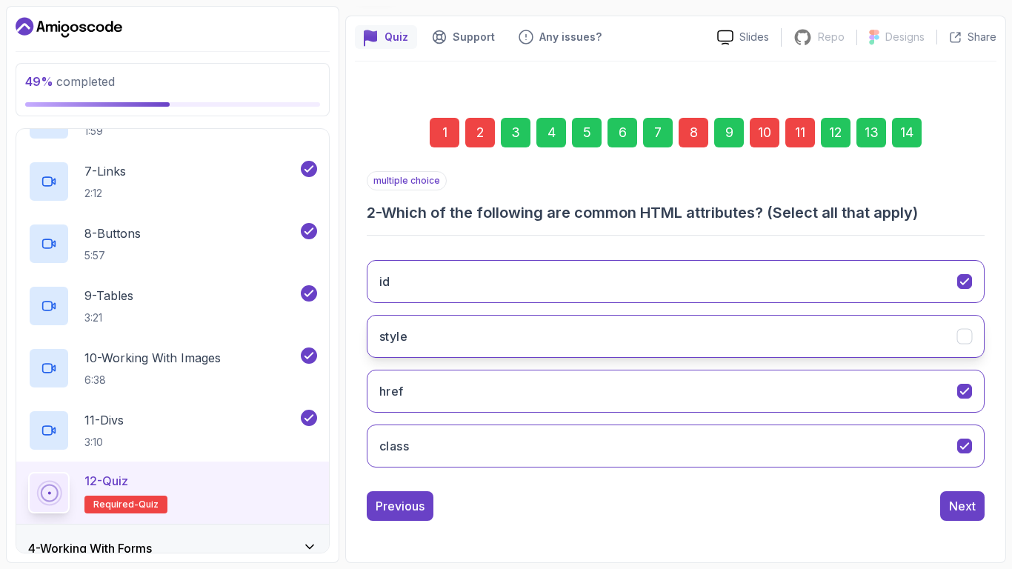
click at [528, 327] on button "style" at bounding box center [676, 336] width 618 height 43
click at [695, 139] on div "8" at bounding box center [694, 133] width 30 height 30
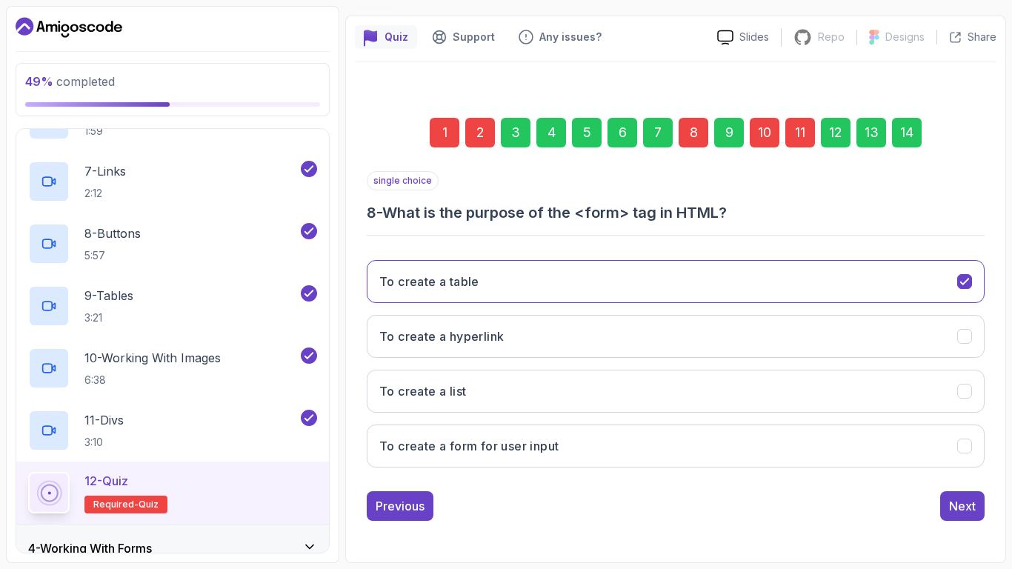
click at [584, 133] on div "5" at bounding box center [587, 133] width 30 height 30
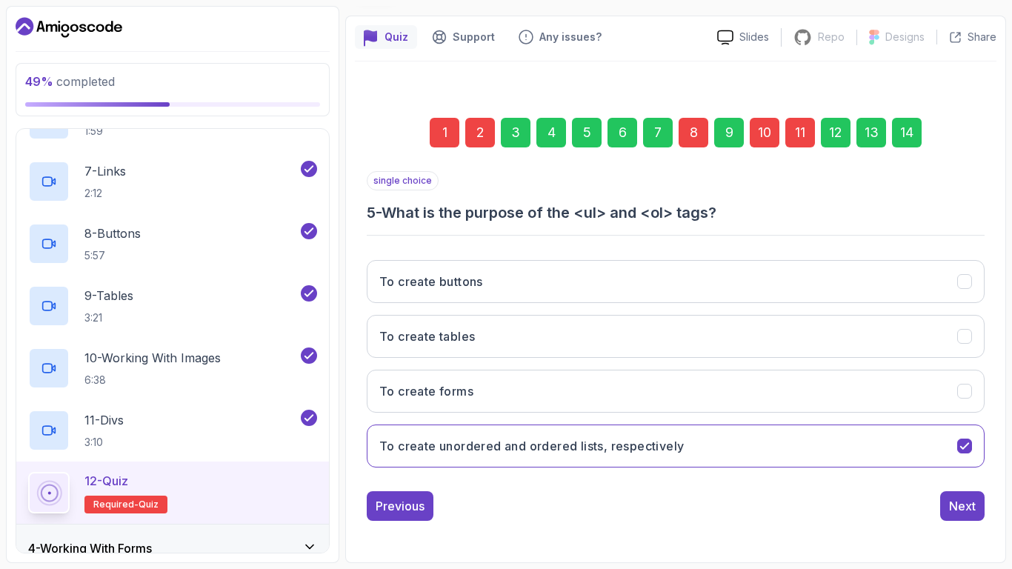
click at [689, 125] on div "8" at bounding box center [694, 133] width 30 height 30
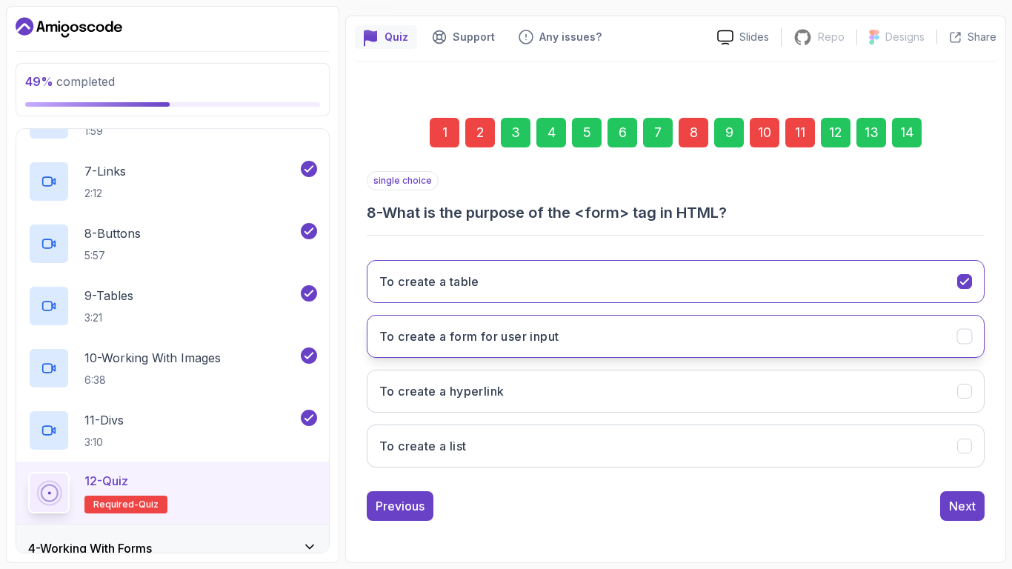
click at [600, 328] on button "To create a form for user input" at bounding box center [676, 336] width 618 height 43
click at [769, 136] on div "10" at bounding box center [765, 133] width 30 height 30
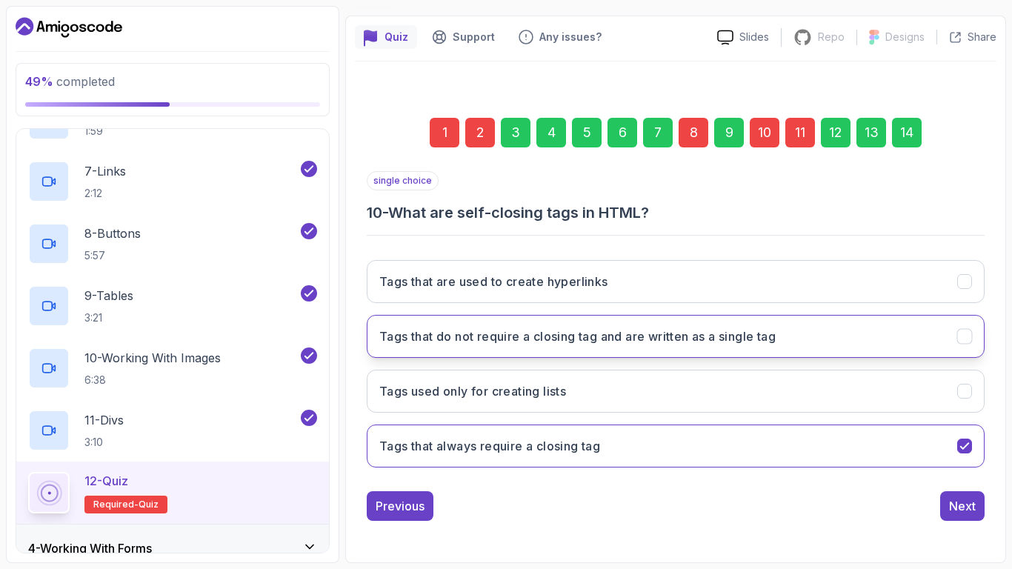
click at [628, 348] on button "Tags that do not require a closing tag and are written as a single tag" at bounding box center [676, 336] width 618 height 43
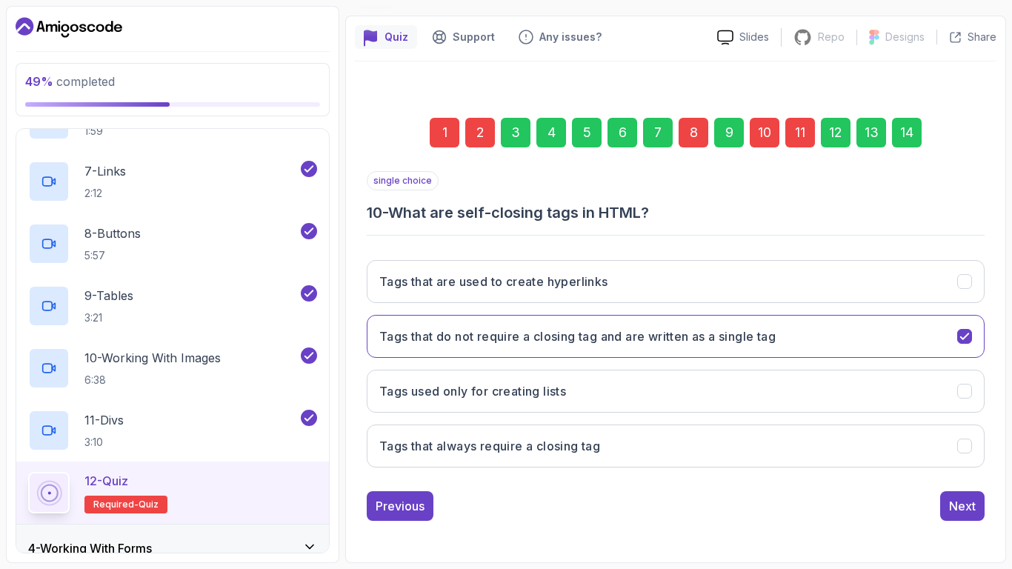
click at [794, 133] on div "11" at bounding box center [801, 133] width 30 height 30
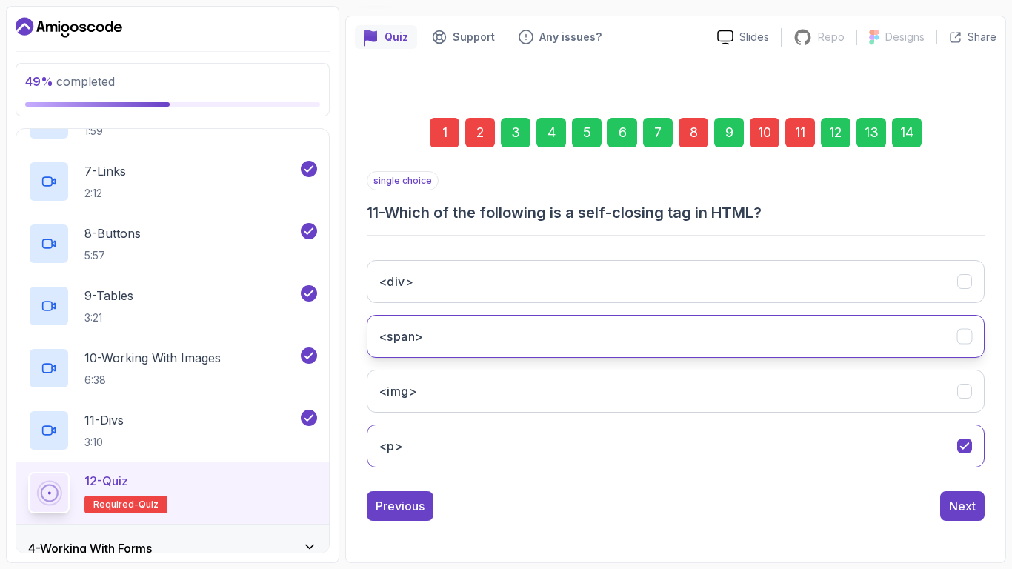
click at [664, 334] on button "<span>" at bounding box center [676, 336] width 618 height 43
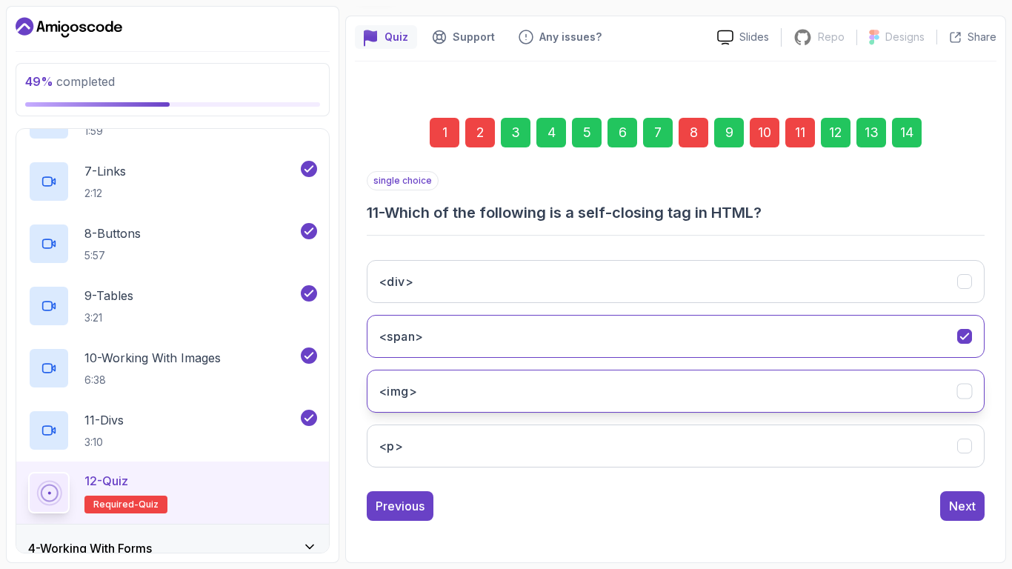
click at [671, 380] on button "<img>" at bounding box center [676, 391] width 618 height 43
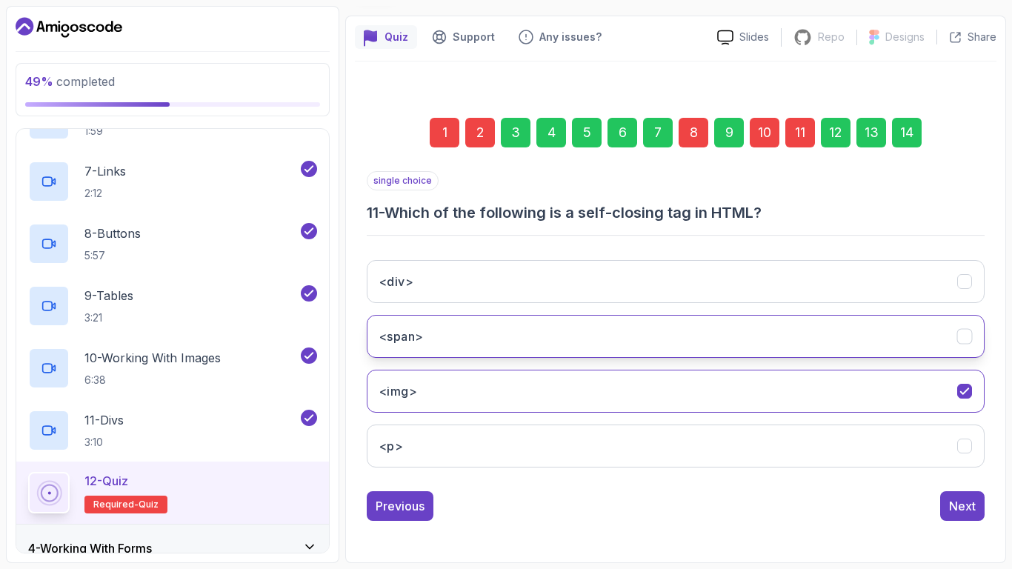
click at [649, 324] on button "<span>" at bounding box center [676, 336] width 618 height 43
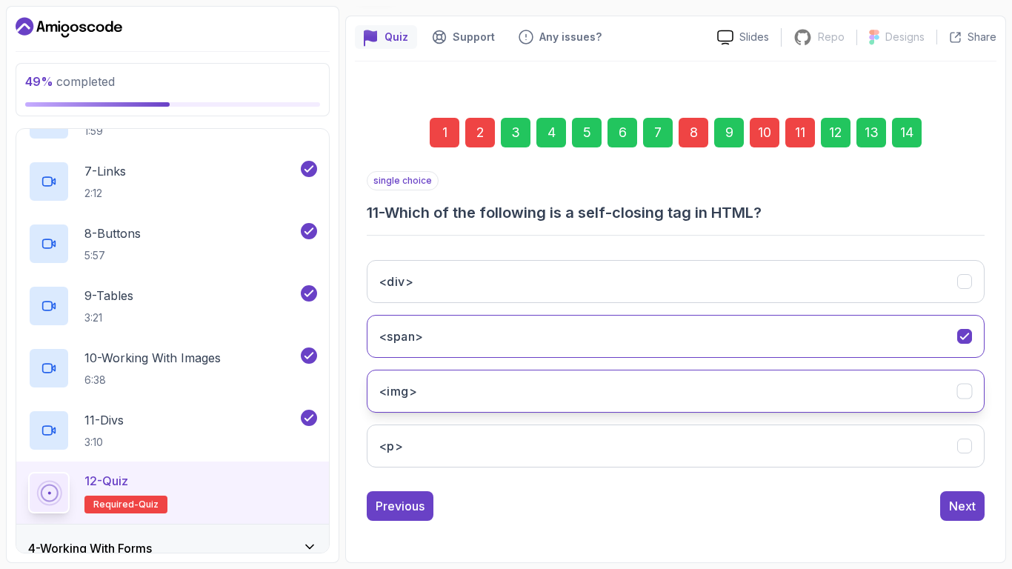
click at [653, 383] on button "<img>" at bounding box center [676, 391] width 618 height 43
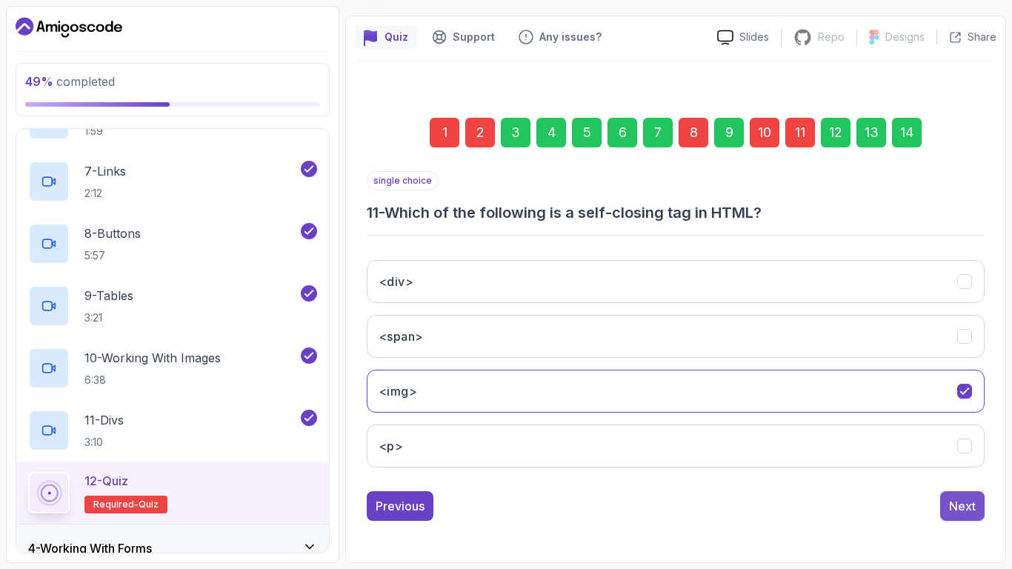
click at [962, 468] on div "Next" at bounding box center [962, 506] width 27 height 18
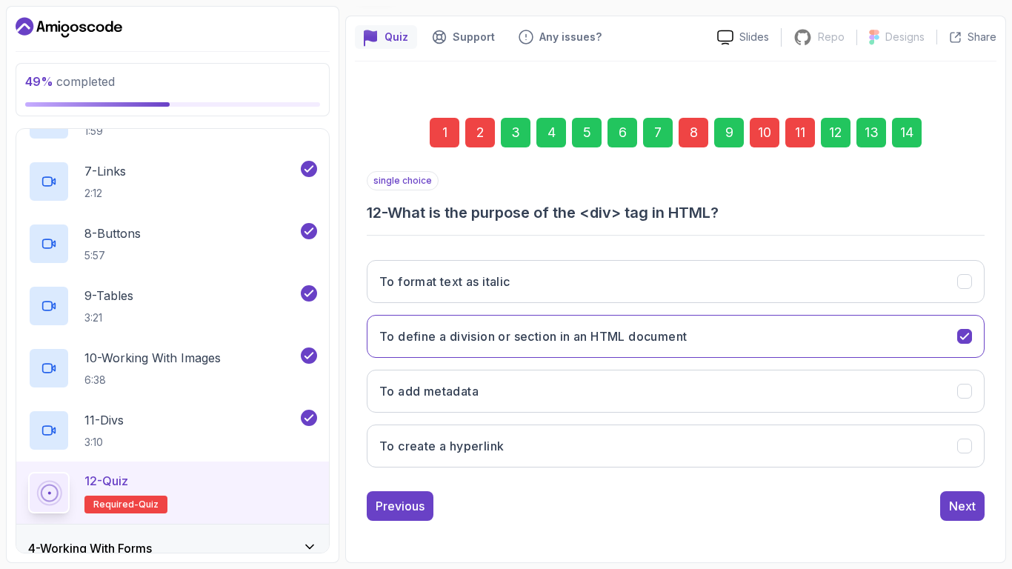
click at [897, 137] on div "14" at bounding box center [907, 133] width 30 height 30
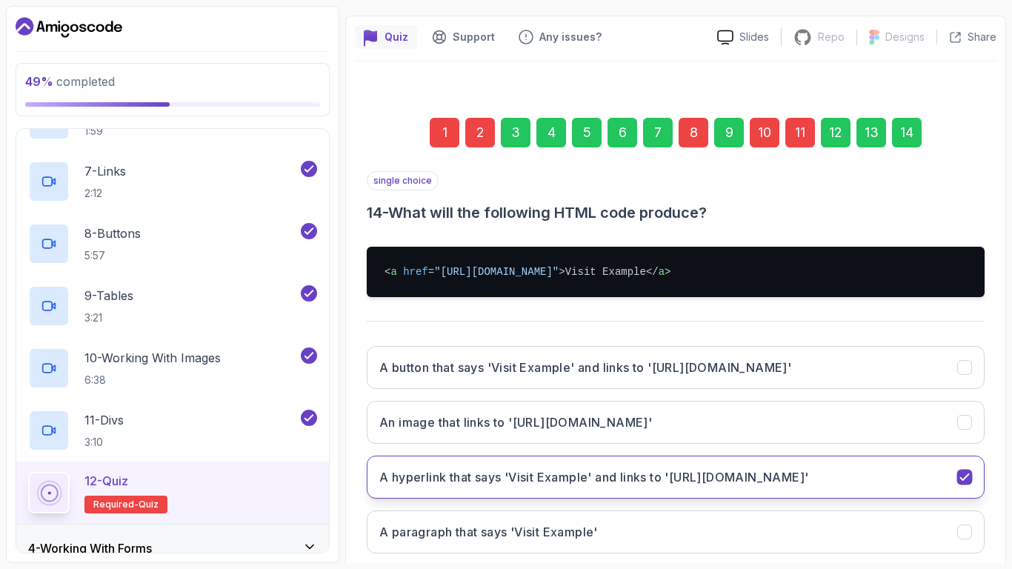
scroll to position [202, 0]
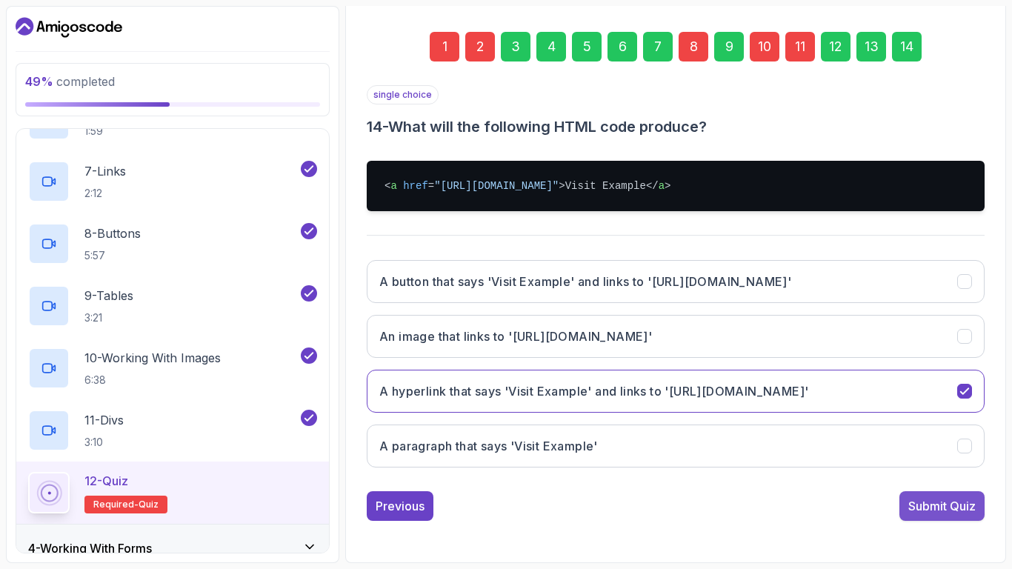
click at [903, 468] on button "Submit Quiz" at bounding box center [942, 506] width 85 height 30
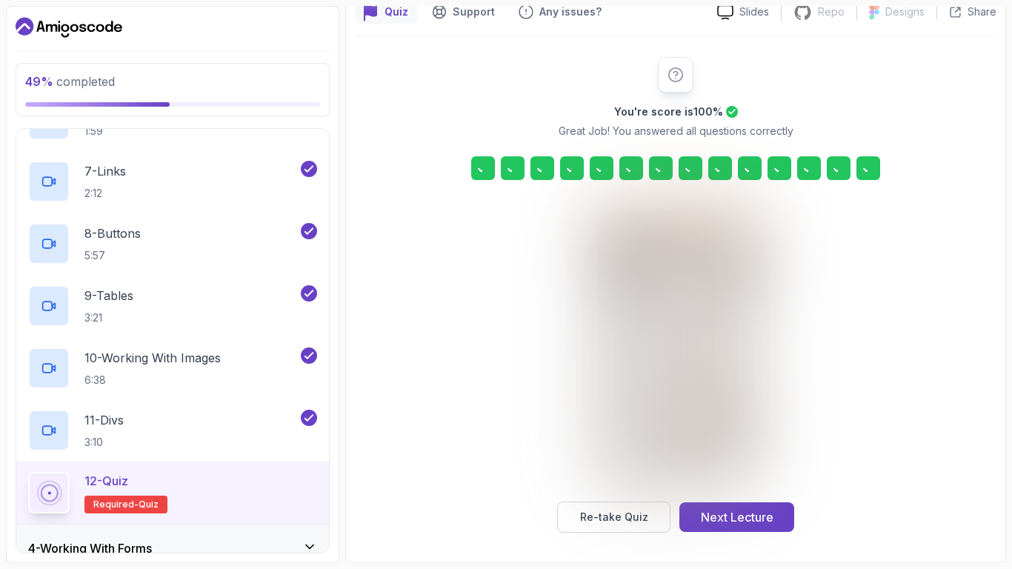
scroll to position [142, 0]
click at [733, 468] on button "Next Lecture" at bounding box center [737, 517] width 115 height 30
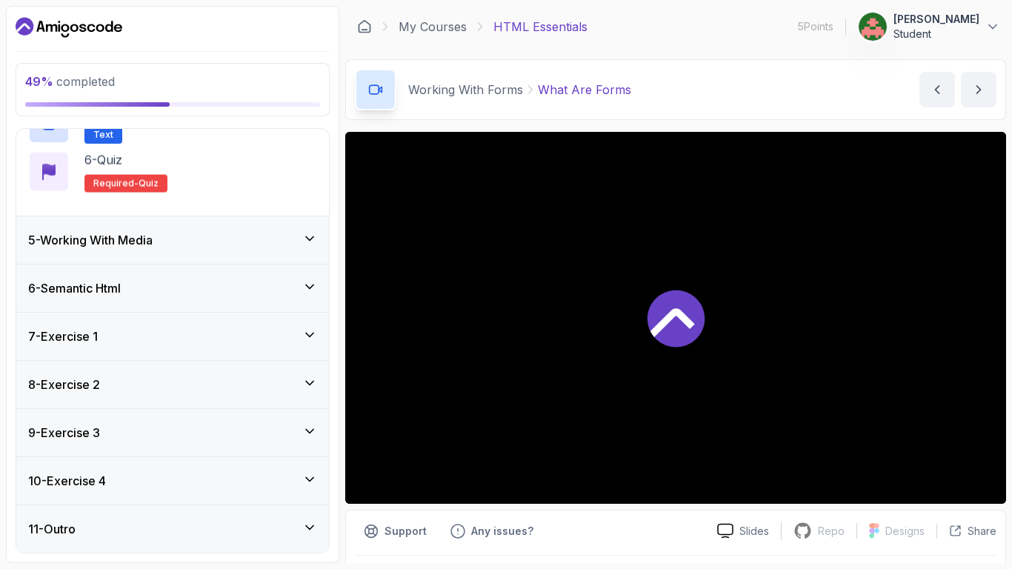
scroll to position [106, 0]
